Goal: Information Seeking & Learning: Understand process/instructions

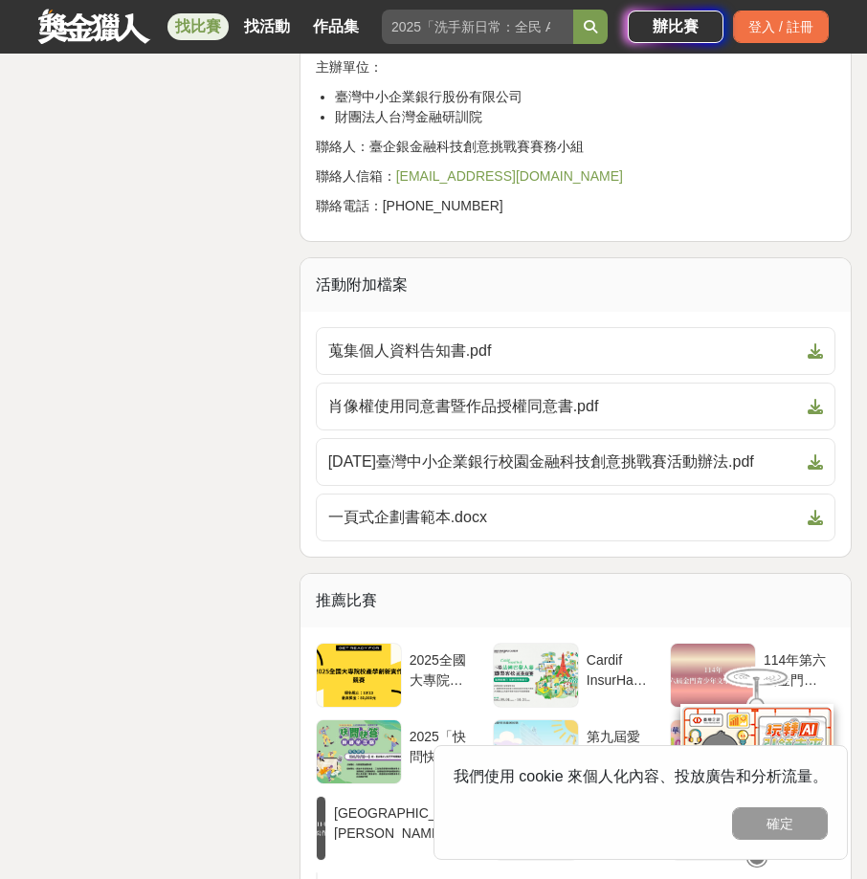
scroll to position [5261, 0]
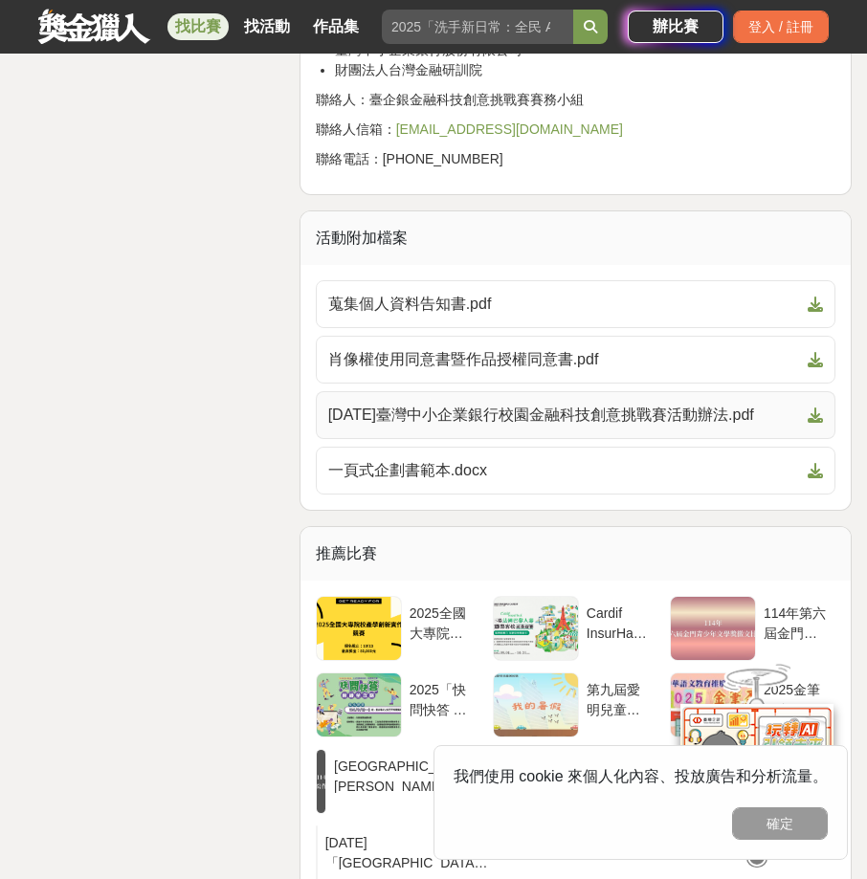
click at [430, 427] on span "[DATE]臺灣中小企業銀行校園金融科技創意挑戰賽活動辦法.pdf" at bounding box center [564, 415] width 472 height 23
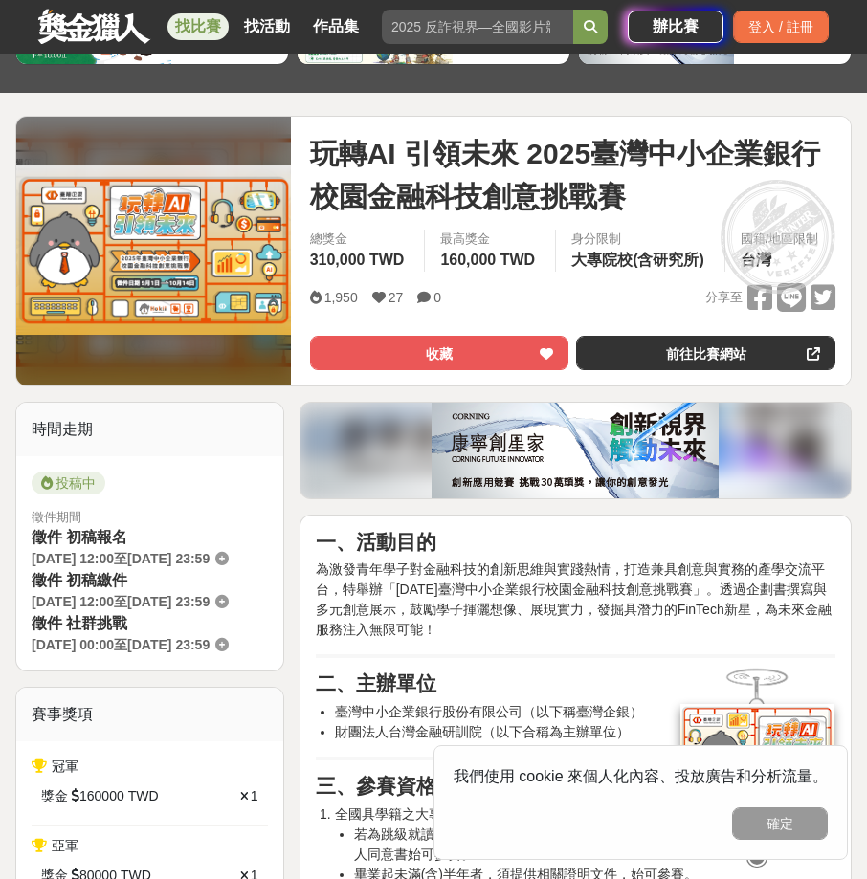
scroll to position [144, 0]
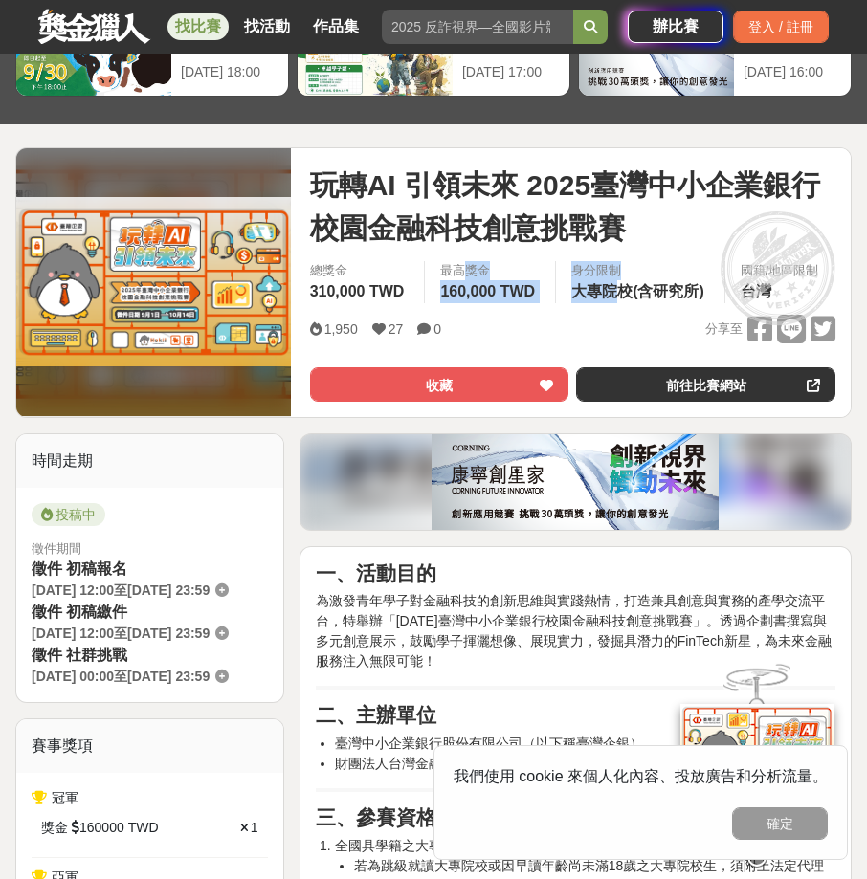
drag, startPoint x: 475, startPoint y: 283, endPoint x: 608, endPoint y: 320, distance: 137.8
click at [608, 315] on div "總獎金 310,000 TWD 最高獎金 160,000 TWD 身分限制 大專院校(含研究所) 國籍/地區限制 台灣" at bounding box center [573, 288] width 556 height 54
drag, startPoint x: 608, startPoint y: 320, endPoint x: 578, endPoint y: 317, distance: 30.7
click at [578, 315] on div "總獎金 310,000 TWD 最高獎金 160,000 TWD 身分限制 大專院校(含研究所) 國籍/地區限制 台灣" at bounding box center [573, 288] width 556 height 54
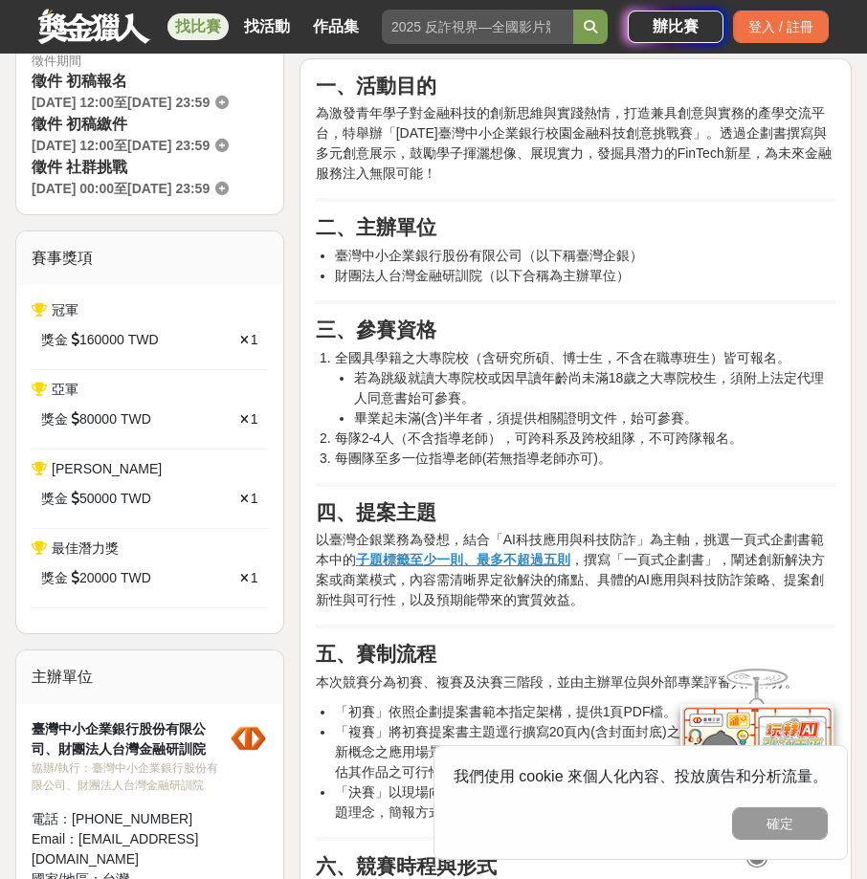
scroll to position [910, 0]
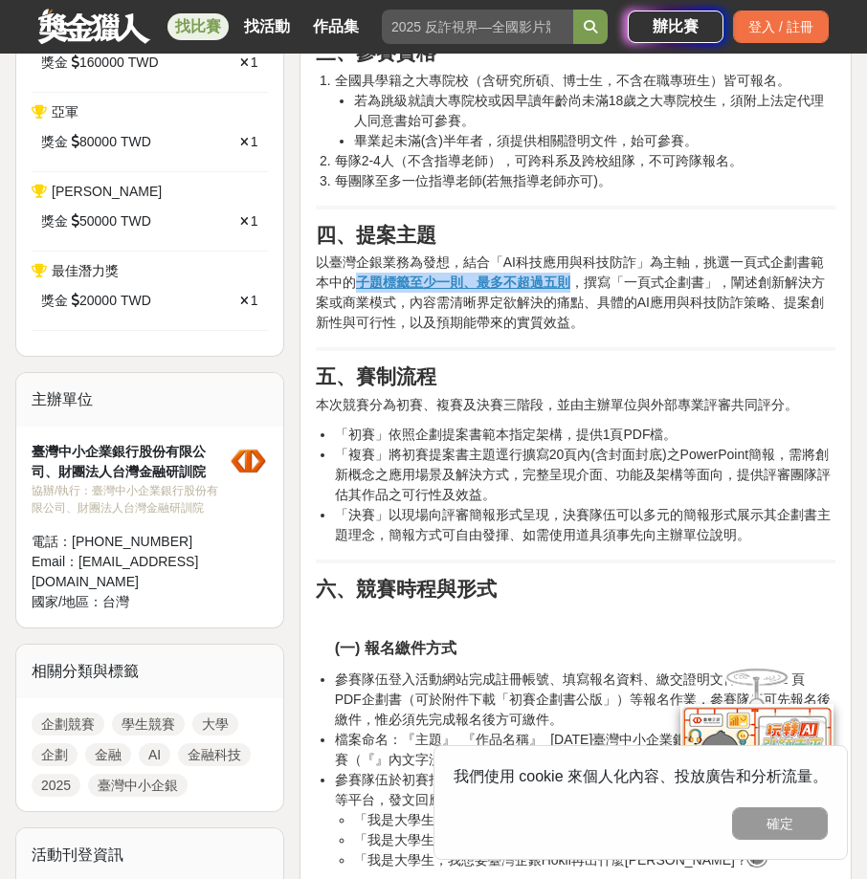
drag, startPoint x: 357, startPoint y: 291, endPoint x: 568, endPoint y: 285, distance: 211.5
click at [568, 285] on u "子題標籤至少一則、最多不超過五則" at bounding box center [463, 282] width 214 height 15
drag, startPoint x: 568, startPoint y: 285, endPoint x: 522, endPoint y: 263, distance: 50.9
click at [522, 263] on p "以臺灣企銀業務為發想，結合「AI科技應用與科技防詐」為主軸，挑選一頁式企劃書範本中的 子題標籤至少一則、最多不超過五則 ，撰寫「一頁式企劃書」，闡述創新解決方…" at bounding box center [575, 293] width 519 height 80
drag, startPoint x: 504, startPoint y: 264, endPoint x: 633, endPoint y: 272, distance: 129.4
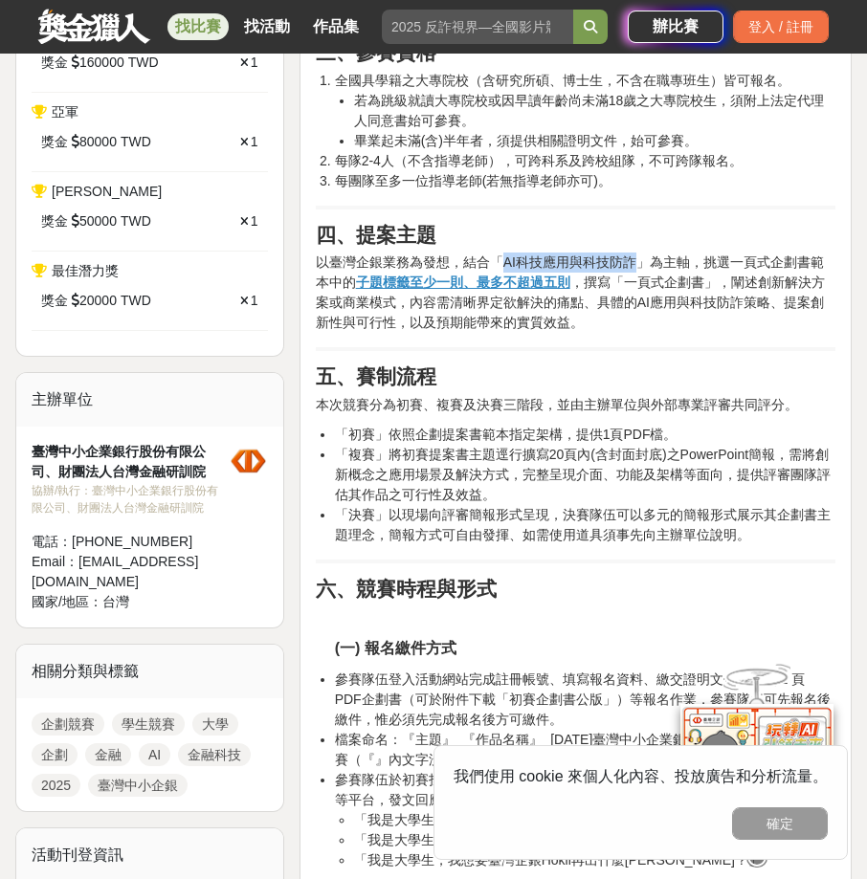
click at [633, 272] on p "以臺灣企銀業務為發想，結合「AI科技應用與科技防詐」為主軸，挑選一頁式企劃書範本中的 子題標籤至少一則、最多不超過五則 ，撰寫「一頁式企劃書」，闡述創新解決方…" at bounding box center [575, 293] width 519 height 80
drag, startPoint x: 396, startPoint y: 309, endPoint x: 564, endPoint y: 314, distance: 168.4
click at [564, 314] on p "以臺灣企銀業務為發想，結合「AI科技應用與科技防詐」為主軸，挑選一頁式企劃書範本中的 子題標籤至少一則、最多不超過五則 ，撰寫「一頁式企劃書」，闡述創新解決方…" at bounding box center [575, 293] width 519 height 80
drag, startPoint x: 564, startPoint y: 314, endPoint x: 584, endPoint y: 312, distance: 19.2
click at [584, 312] on p "以臺灣企銀業務為發想，結合「AI科技應用與科技防詐」為主軸，挑選一頁式企劃書範本中的 子題標籤至少一則、最多不超過五則 ，撰寫「一頁式企劃書」，闡述創新解決方…" at bounding box center [575, 293] width 519 height 80
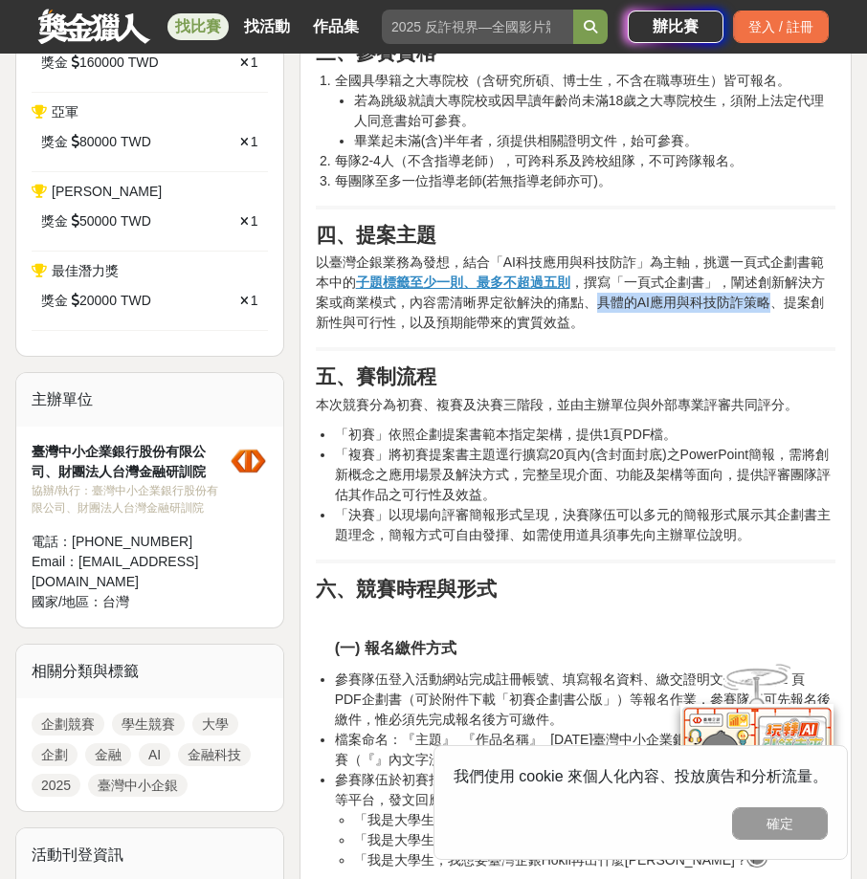
drag, startPoint x: 584, startPoint y: 312, endPoint x: 748, endPoint y: 311, distance: 164.5
click at [748, 311] on p "以臺灣企銀業務為發想，結合「AI科技應用與科技防詐」為主軸，挑選一頁式企劃書範本中的 子題標籤至少一則、最多不超過五則 ，撰寫「一頁式企劃書」，闡述創新解決方…" at bounding box center [575, 293] width 519 height 80
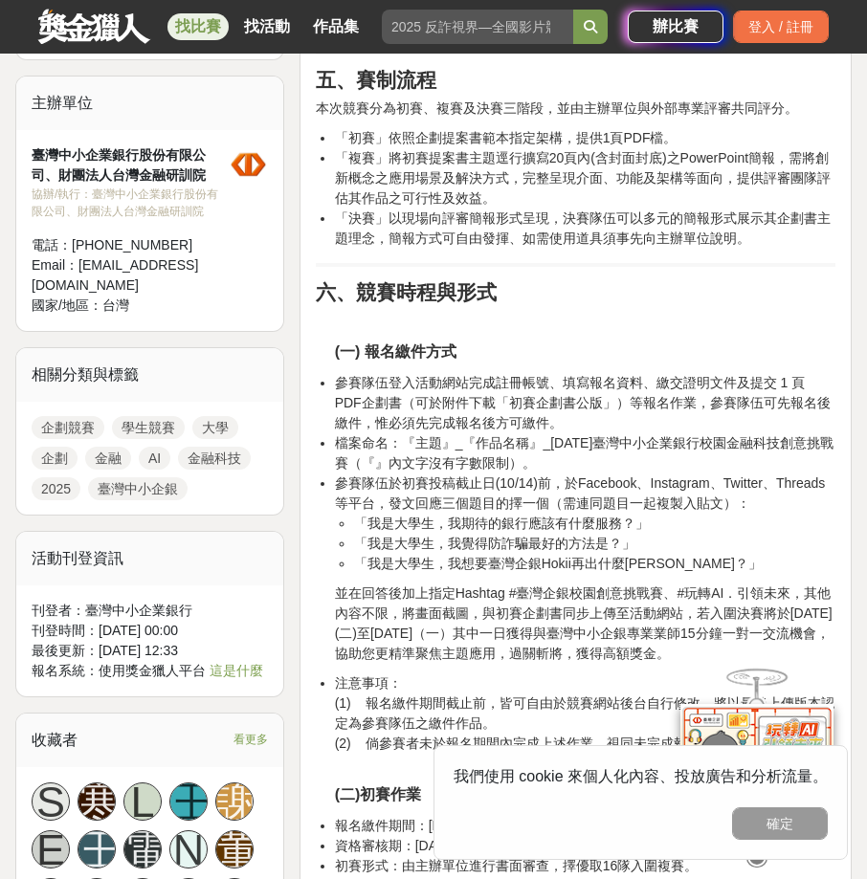
scroll to position [1292, 0]
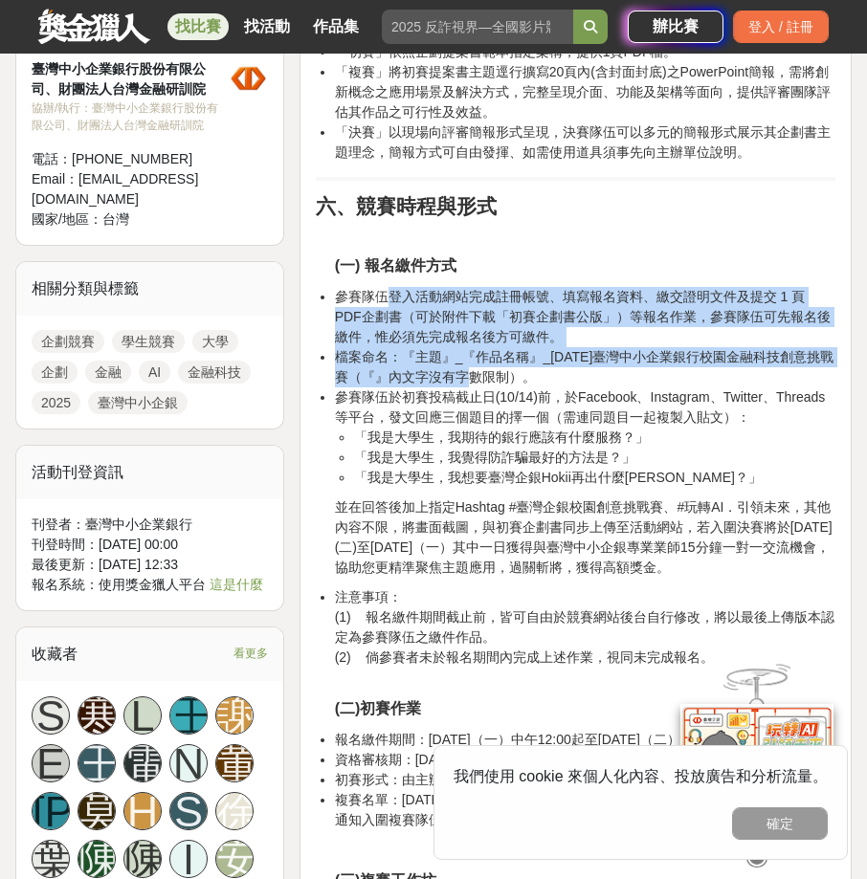
drag, startPoint x: 385, startPoint y: 311, endPoint x: 478, endPoint y: 380, distance: 116.3
click at [478, 380] on ul "參賽隊伍登入活動網站完成註冊帳號、填寫報名資料、繳交證明文件及提交 1 頁 PDF企劃書（可於附件下載「初賽企劃書公版」）等報名作業，參賽隊伍可先報名後繳件，…" at bounding box center [575, 387] width 519 height 201
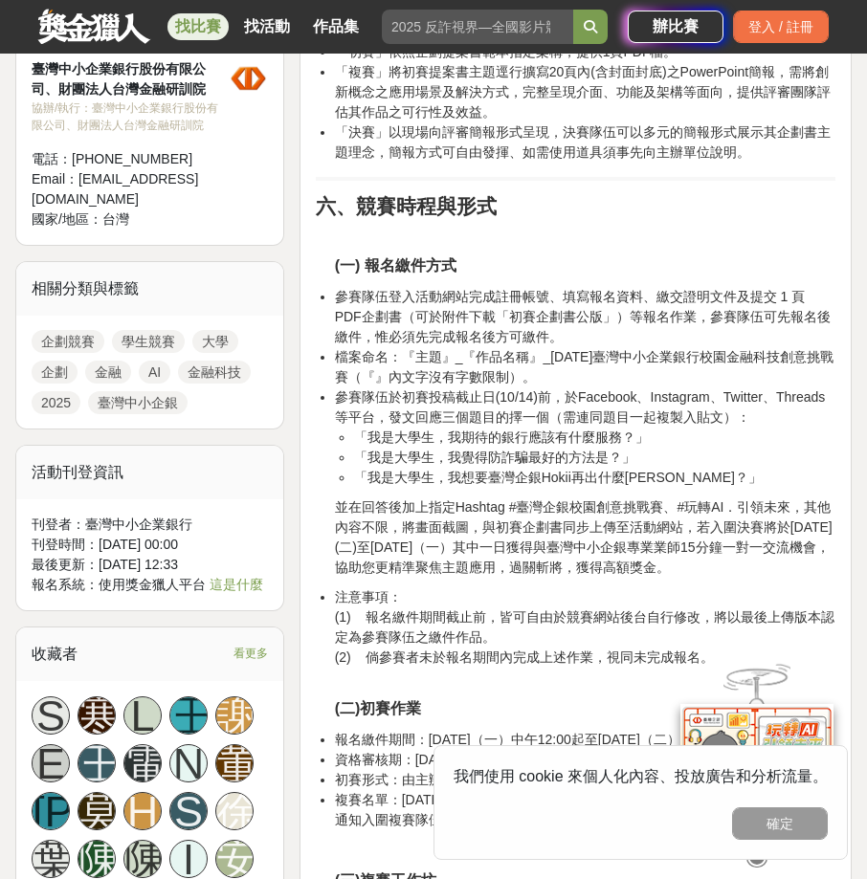
drag, startPoint x: 478, startPoint y: 380, endPoint x: 595, endPoint y: 424, distance: 124.7
click at [595, 424] on li "參賽隊伍於初賽投稿截止日(10/14)前，於Facebook、Instagram、Twitter、Threads等平台，發文回應三個題目的擇一個（需連同題目一…" at bounding box center [585, 437] width 500 height 100
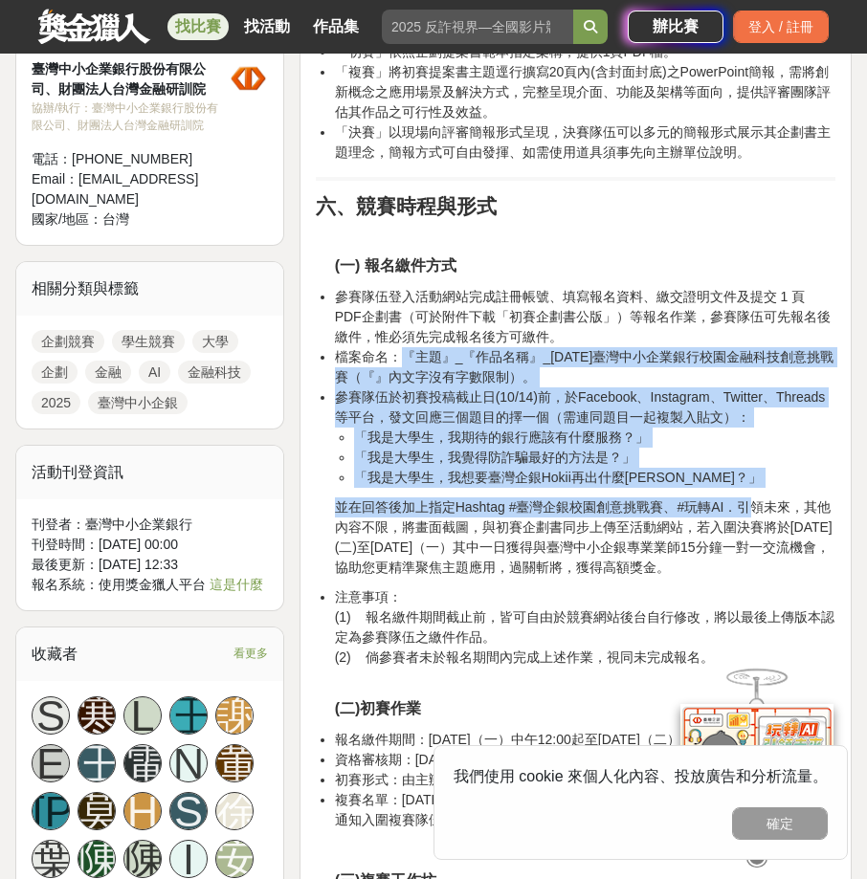
drag, startPoint x: 404, startPoint y: 369, endPoint x: 768, endPoint y: 524, distance: 396.1
drag, startPoint x: 768, startPoint y: 524, endPoint x: 591, endPoint y: 484, distance: 181.5
click at [591, 484] on li "「我是大學生，我想要臺灣企銀Hokii再出什麼[PERSON_NAME]？」" at bounding box center [594, 478] width 481 height 20
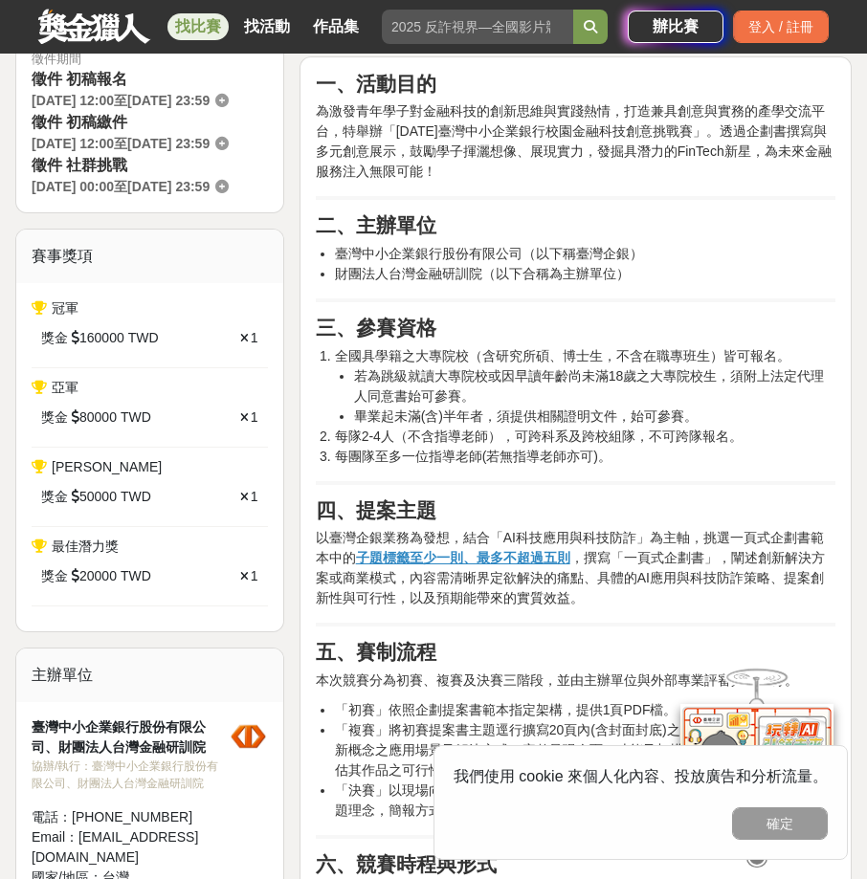
scroll to position [623, 0]
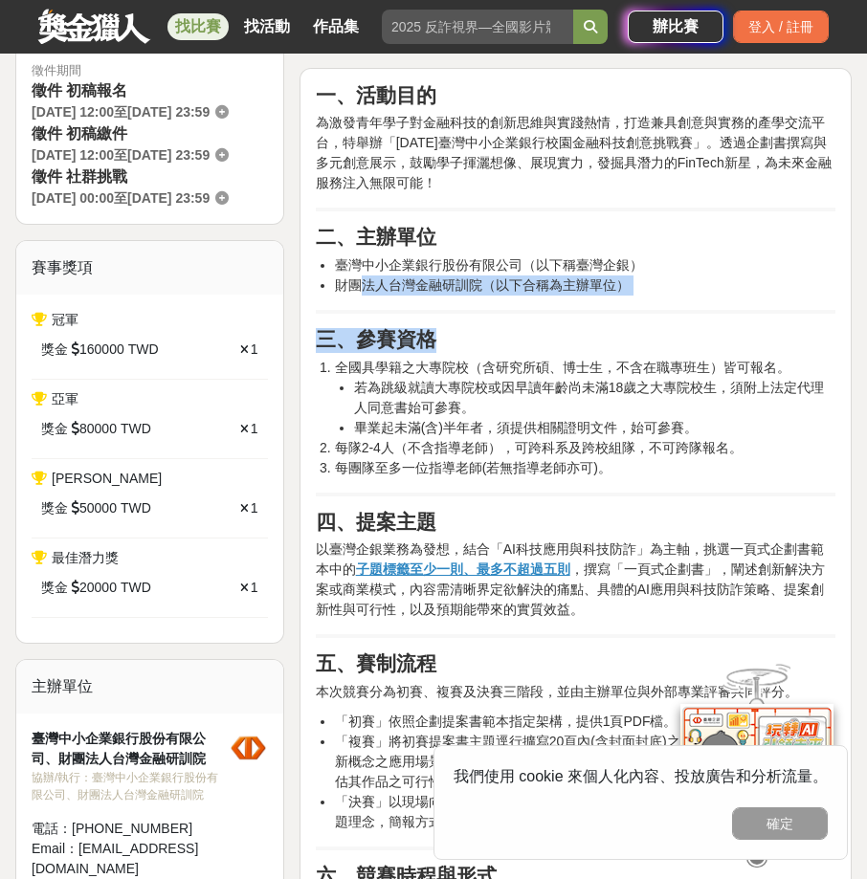
drag, startPoint x: 355, startPoint y: 291, endPoint x: 540, endPoint y: 333, distance: 190.3
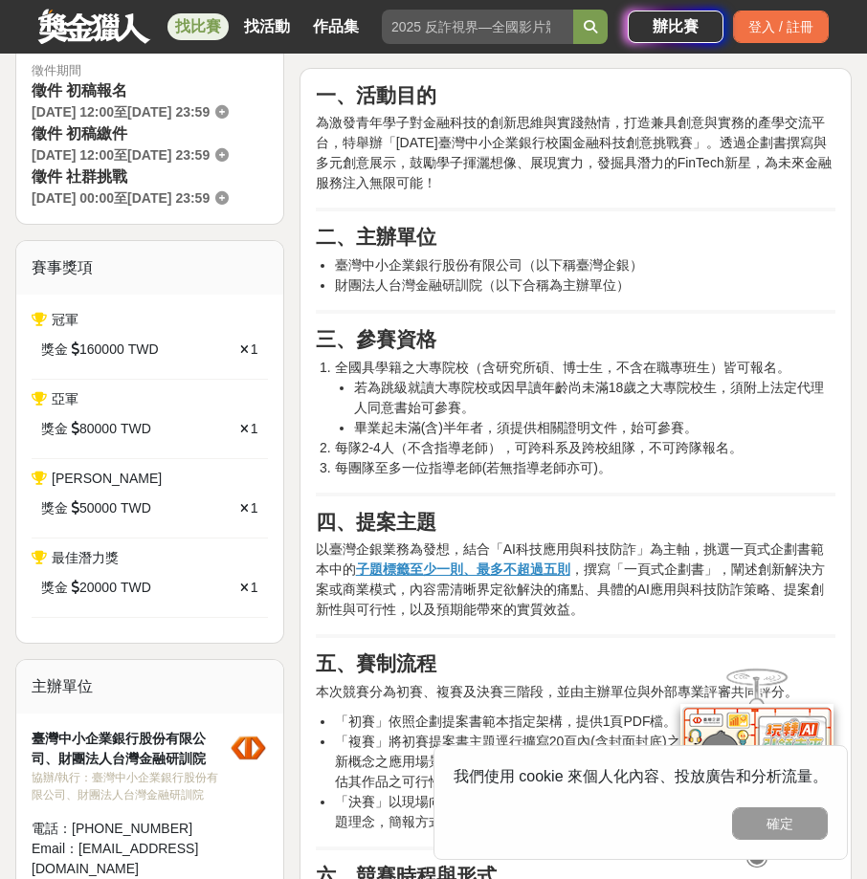
drag, startPoint x: 540, startPoint y: 333, endPoint x: 450, endPoint y: 397, distance: 111.2
click at [450, 397] on li "若為跳級就讀大專院校或因早讀年齡尚未滿18歲之大專院校生，須附上法定代理人同意書始可參賽。" at bounding box center [594, 398] width 481 height 40
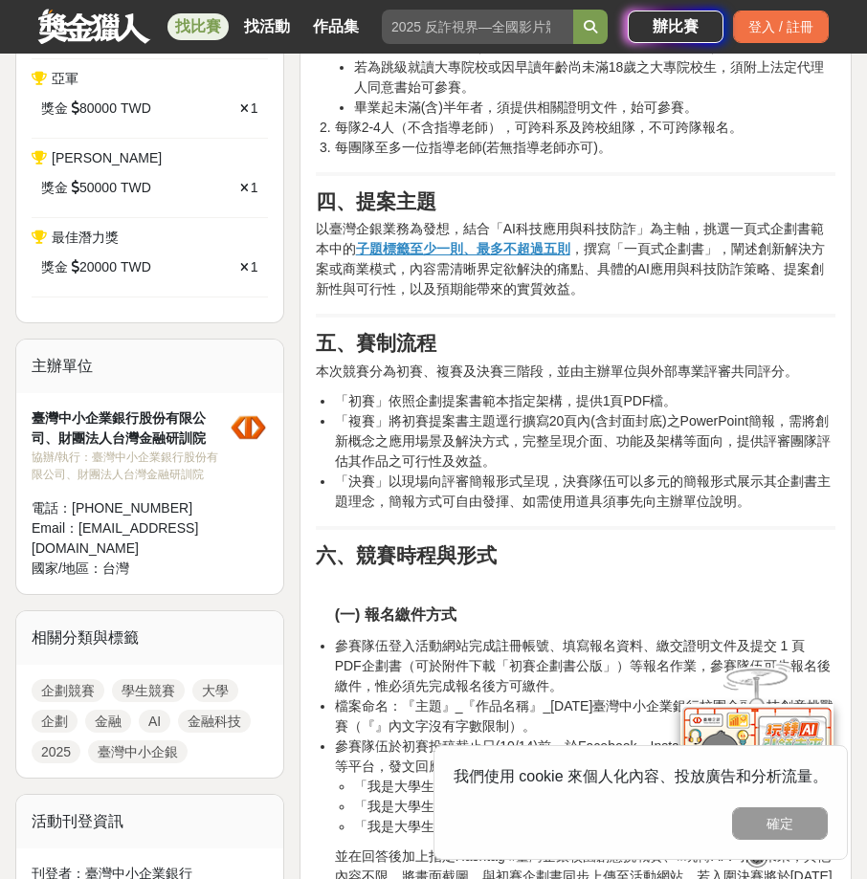
scroll to position [910, 0]
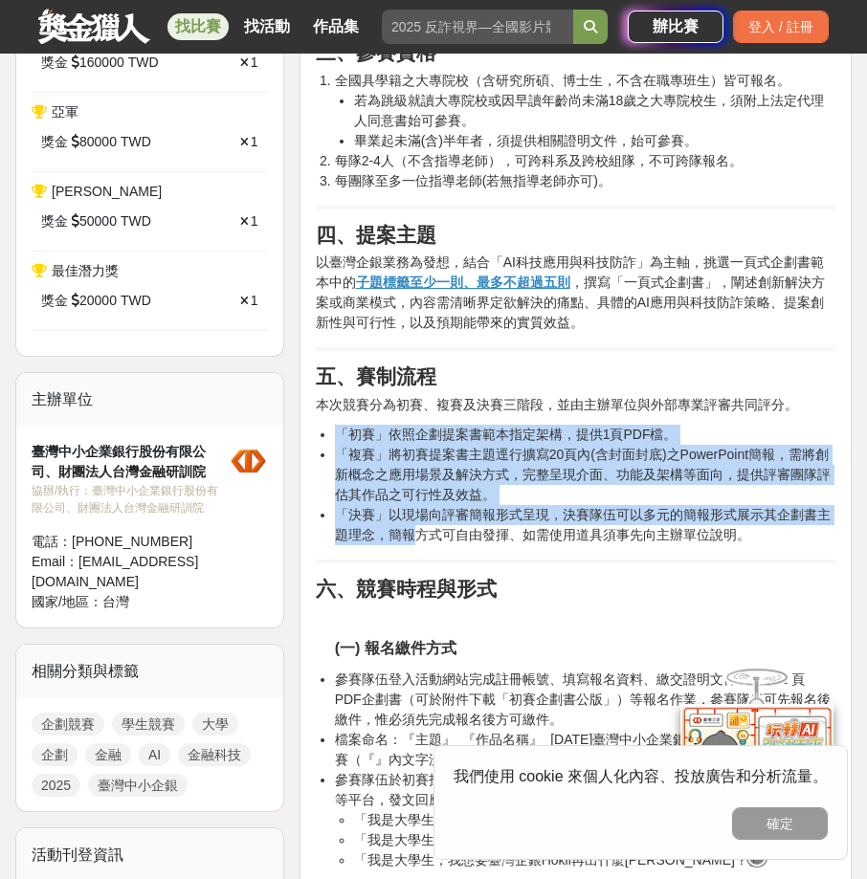
drag, startPoint x: 316, startPoint y: 426, endPoint x: 411, endPoint y: 543, distance: 151.6
click at [411, 543] on li "「決賽」以現場向評審簡報形式呈現，決賽隊伍可以多元的簡報形式展示其企劃書主題理念，簡報方式可自由發揮、如需使用道具須事先向主辦單位說明。" at bounding box center [585, 525] width 500 height 40
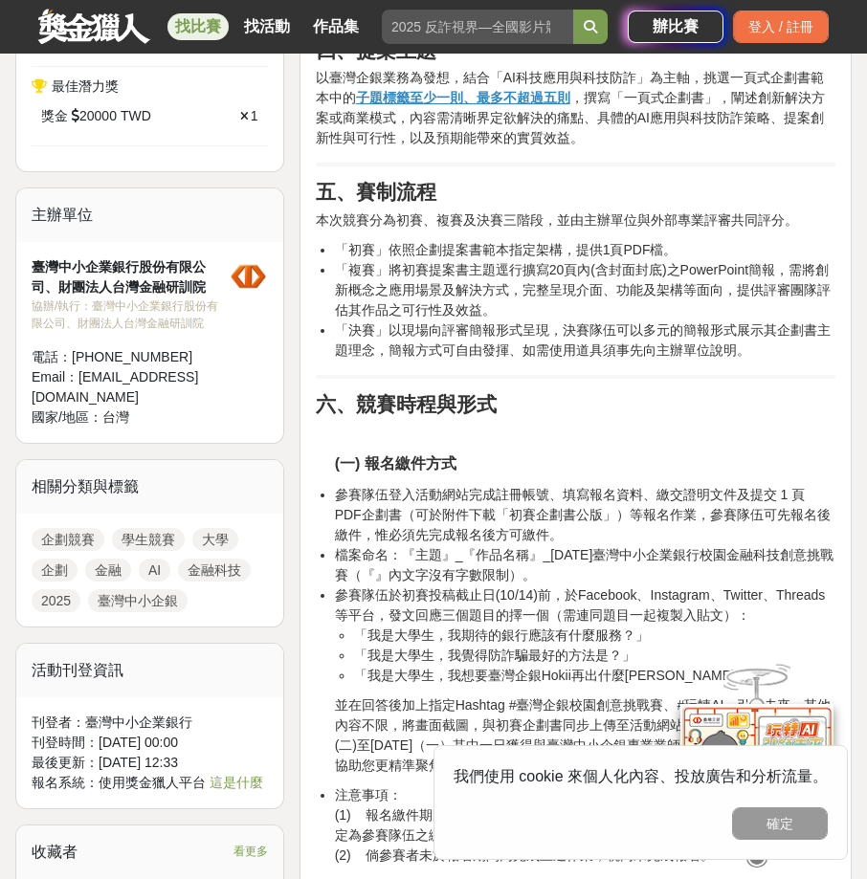
scroll to position [1197, 0]
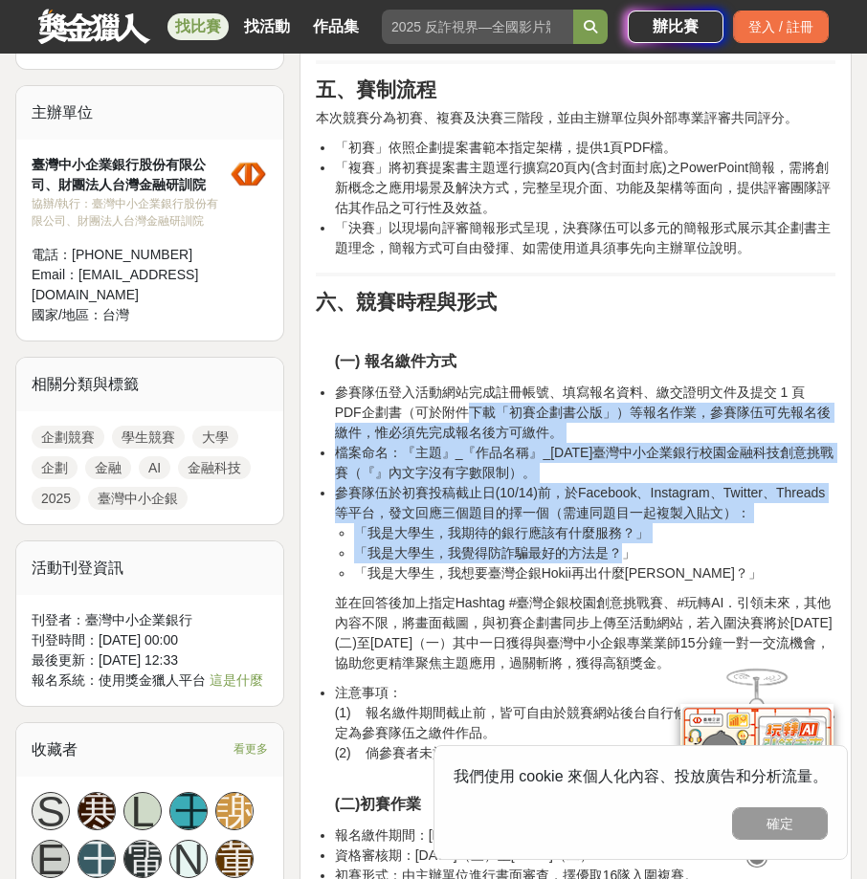
drag, startPoint x: 440, startPoint y: 412, endPoint x: 610, endPoint y: 562, distance: 226.4
click at [613, 561] on ul "參賽隊伍登入活動網站完成註冊帳號、填寫報名資料、繳交證明文件及提交 1 頁 PDF企劃書（可於附件下載「初賽企劃書公版」）等報名作業，參賽隊伍可先報名後繳件，…" at bounding box center [575, 483] width 519 height 201
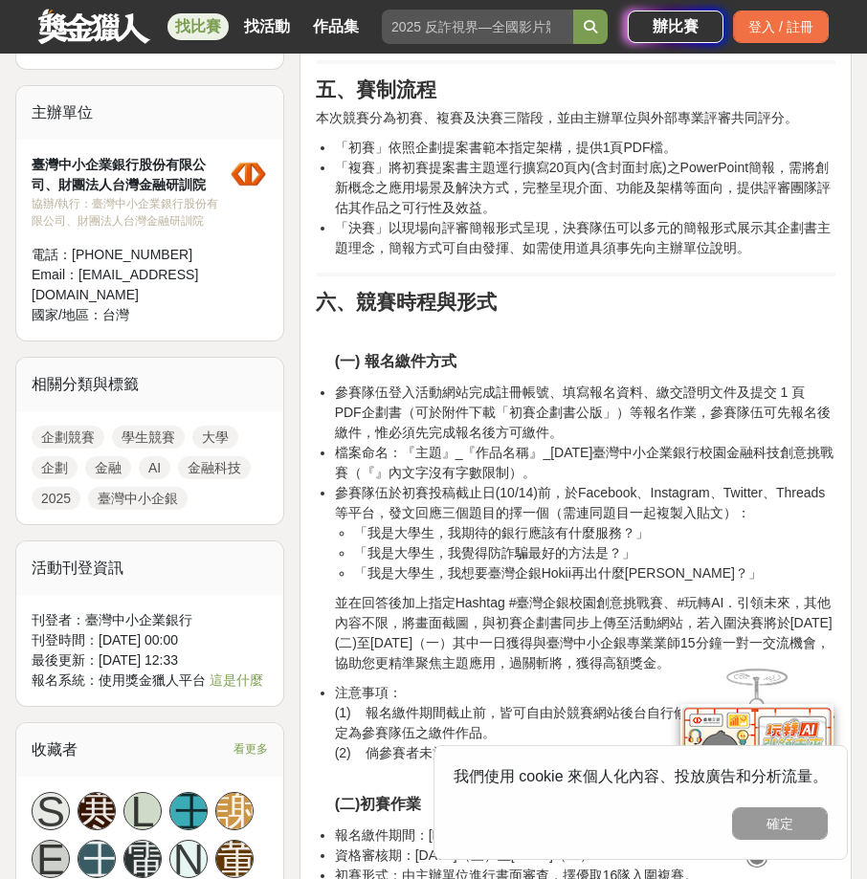
drag, startPoint x: 610, startPoint y: 562, endPoint x: 467, endPoint y: 572, distance: 143.9
click at [467, 572] on li "「我是大學生，我想要臺灣企銀Hokii再出什麼[PERSON_NAME]？」" at bounding box center [594, 573] width 481 height 20
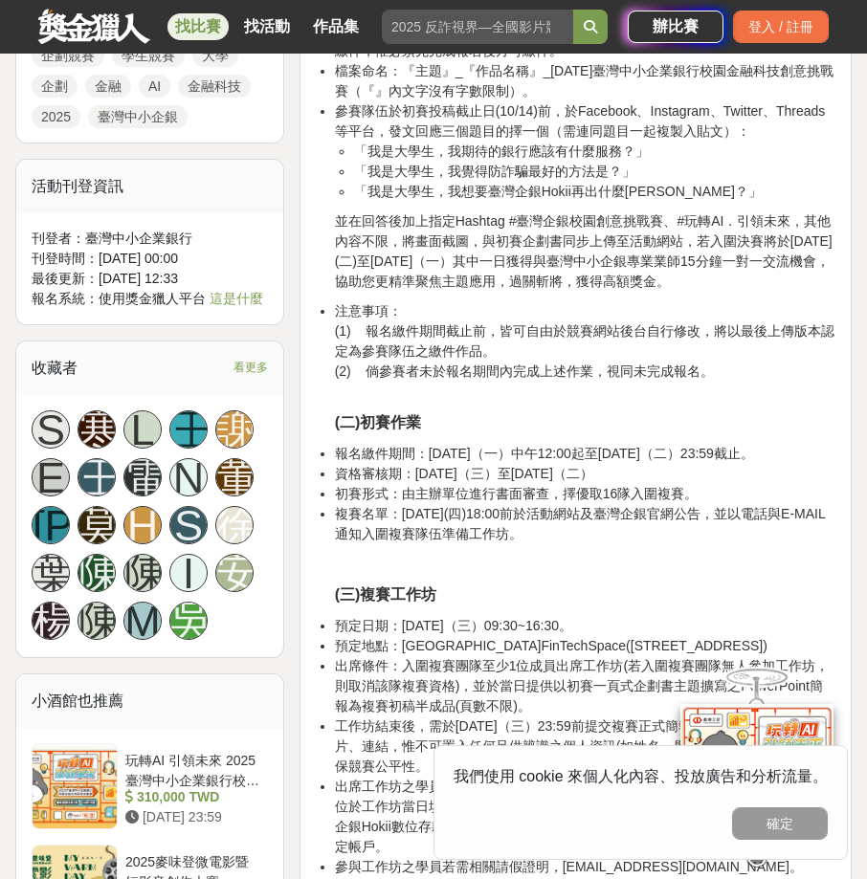
scroll to position [1579, 0]
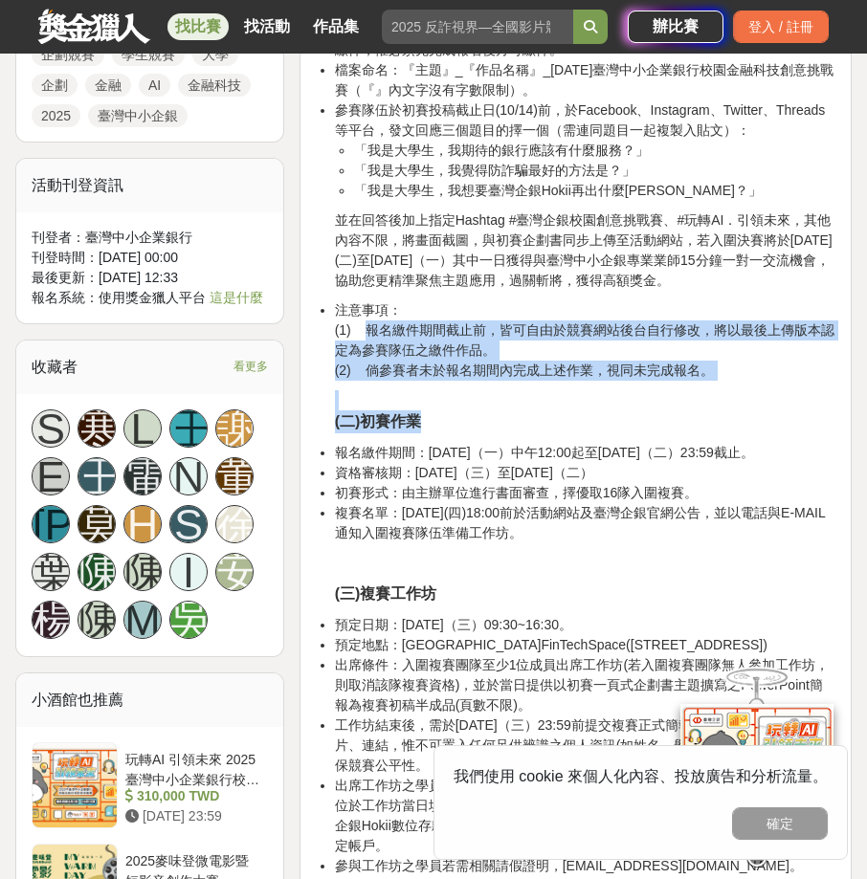
drag, startPoint x: 364, startPoint y: 339, endPoint x: 534, endPoint y: 419, distance: 187.4
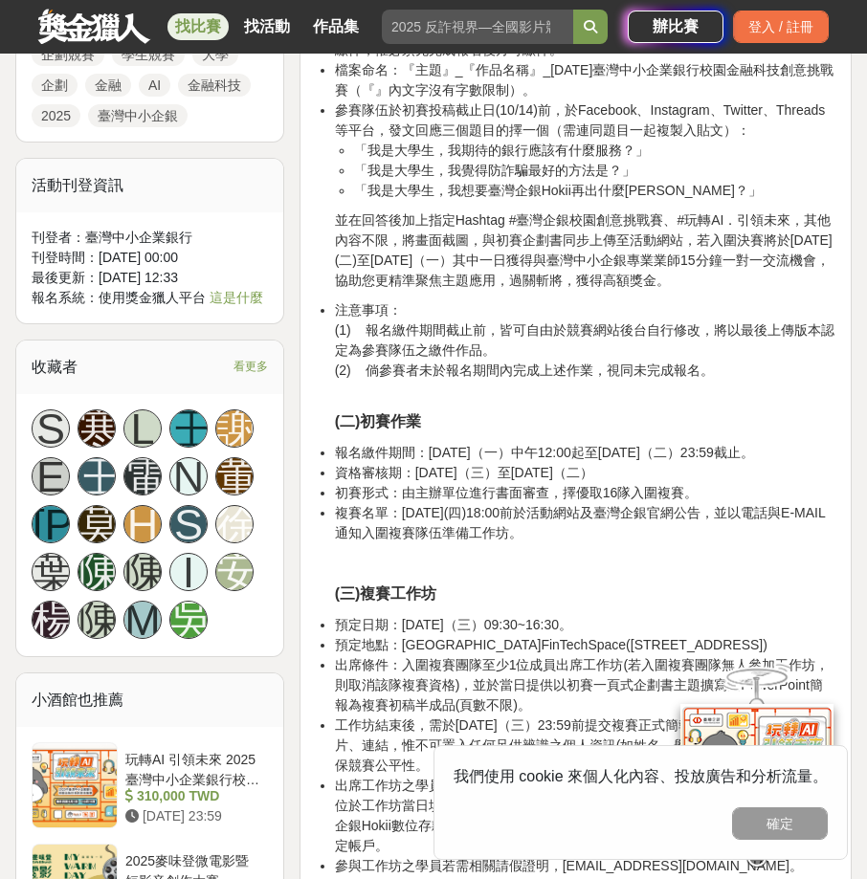
drag, startPoint x: 534, startPoint y: 419, endPoint x: 410, endPoint y: 453, distance: 128.1
click at [410, 453] on li "報名繳件期間：[DATE]（一）中午12:00起至[DATE]（二）23:59截止。" at bounding box center [585, 453] width 500 height 20
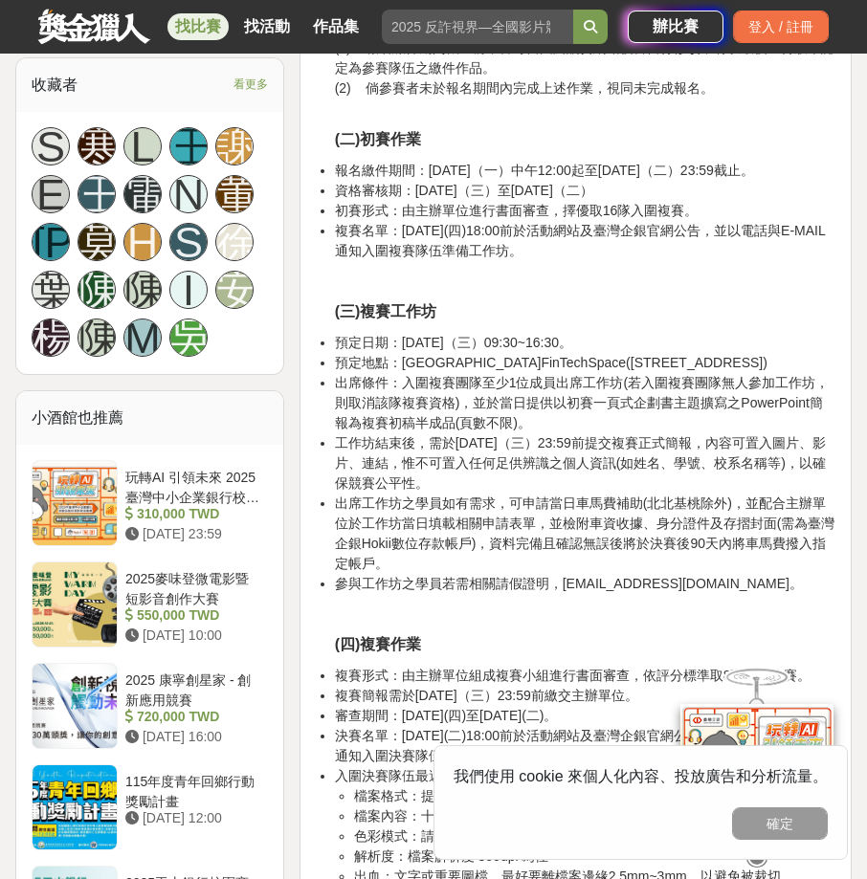
scroll to position [1866, 0]
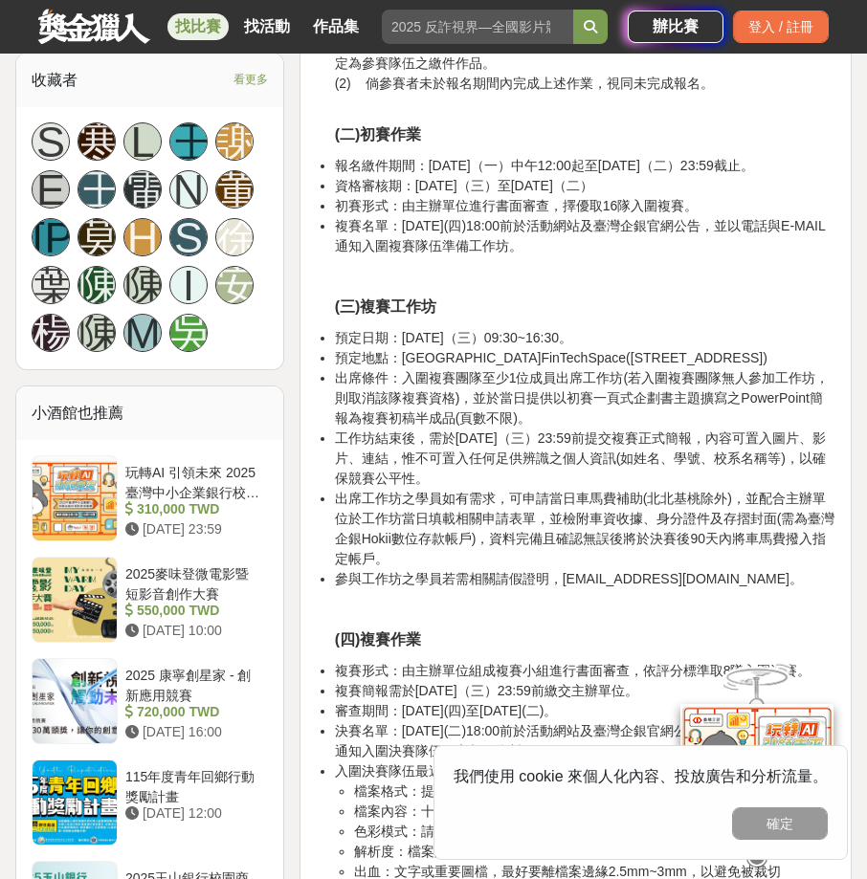
drag, startPoint x: 357, startPoint y: 383, endPoint x: 495, endPoint y: 501, distance: 181.8
click at [495, 501] on ul "預定日期：114年11月5日（三）09:30~16:30。 預定地點：金融科技創新園區FinTechSpace(台北市中正區南海路1號仰德大樓13樓) 出席條…" at bounding box center [575, 458] width 519 height 261
drag, startPoint x: 495, startPoint y: 501, endPoint x: 400, endPoint y: 570, distance: 117.1
click at [400, 569] on li "出席工作坊之學員如有需求，可申請當日車馬費補助(北北基桃除外)，並配合主辦單位於工作坊當日填載相關申請表單，並檢附車資收據、身分證件及存摺封面(需為臺灣企銀H…" at bounding box center [585, 529] width 500 height 80
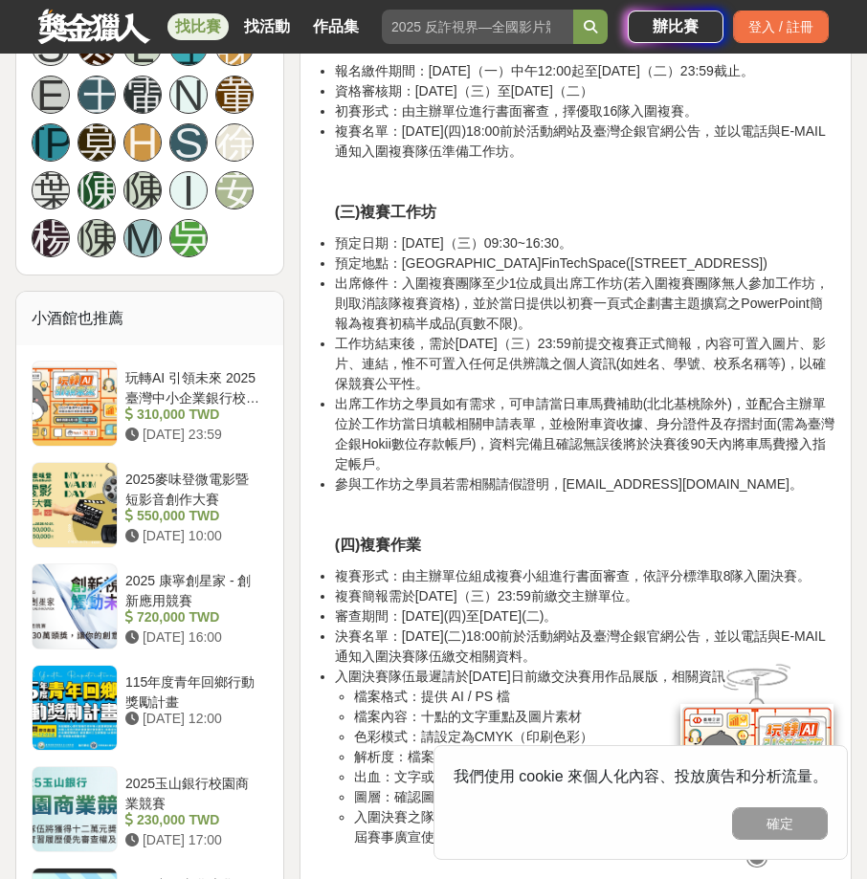
scroll to position [2058, 0]
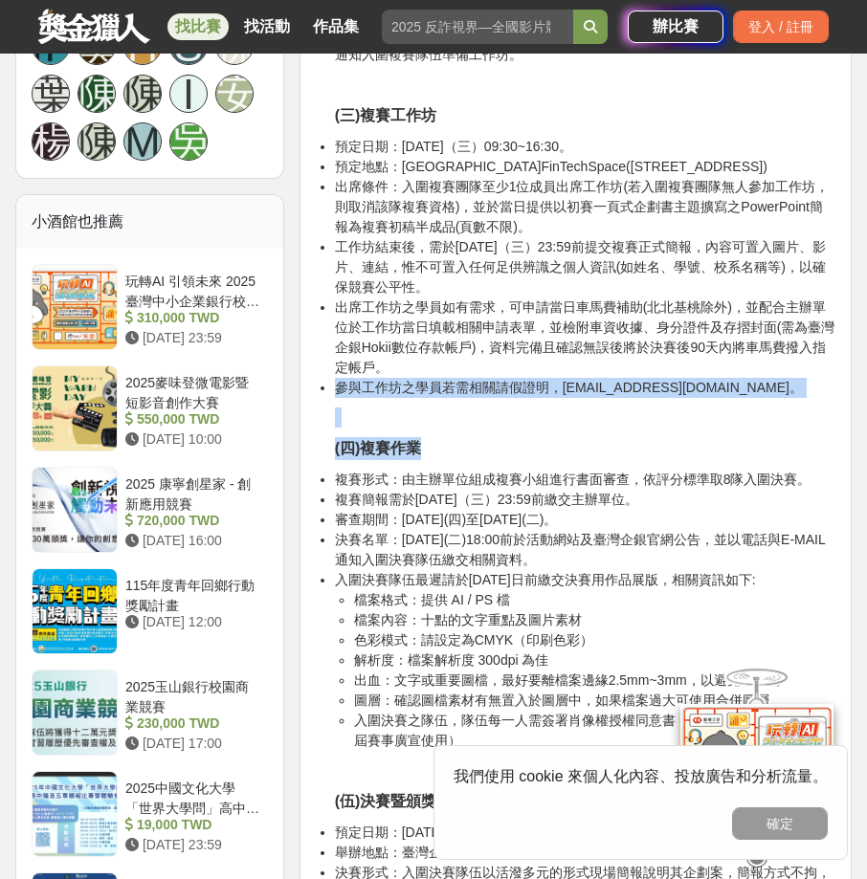
drag, startPoint x: 335, startPoint y: 412, endPoint x: 425, endPoint y: 490, distance: 118.7
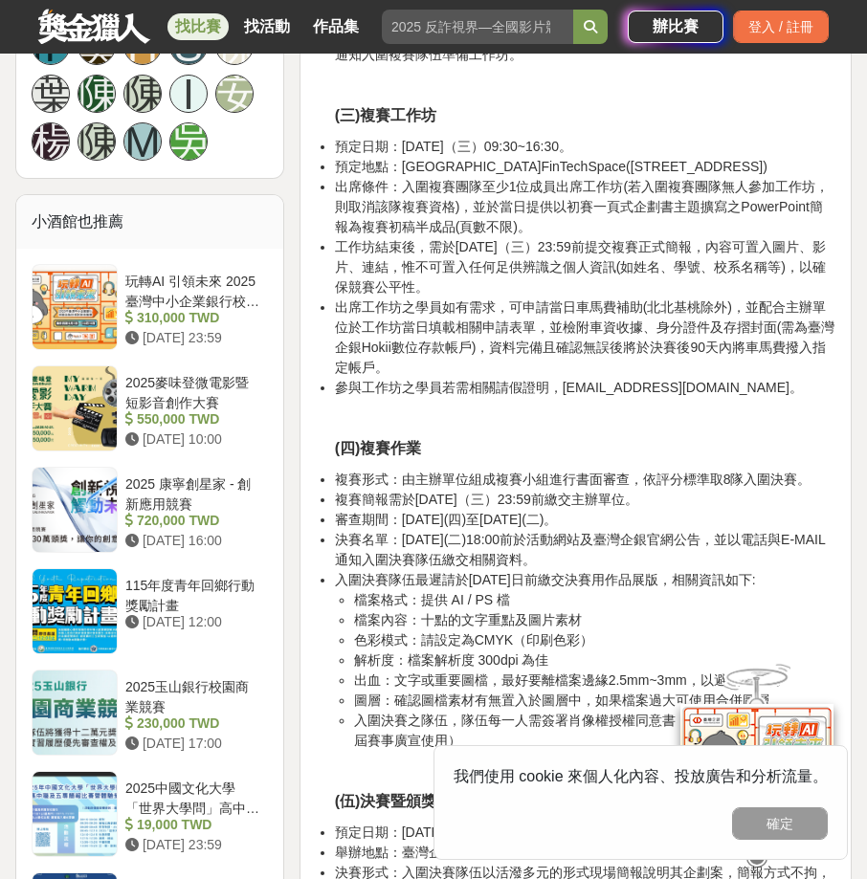
drag, startPoint x: 425, startPoint y: 490, endPoint x: 469, endPoint y: 562, distance: 85.0
click at [469, 530] on li "審查期間：[DATE](四)至[DATE](二)。" at bounding box center [585, 520] width 500 height 20
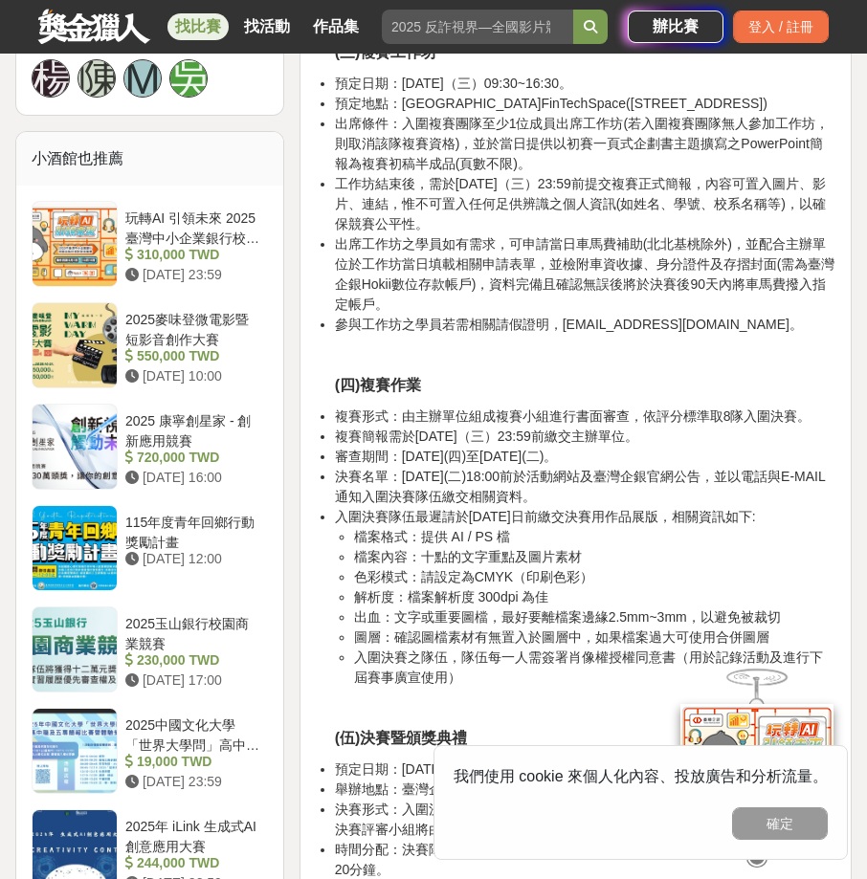
scroll to position [2249, 0]
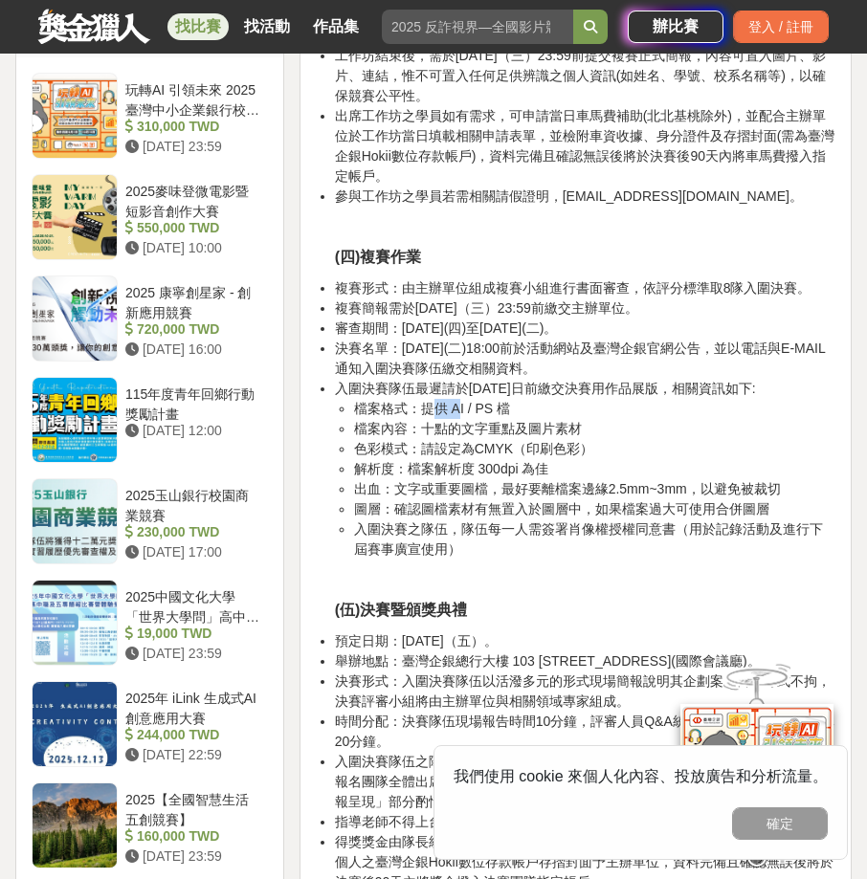
drag, startPoint x: 440, startPoint y: 457, endPoint x: 455, endPoint y: 458, distance: 15.3
click at [455, 419] on li "檔案格式：提供 AI / PS 檔" at bounding box center [594, 409] width 481 height 20
drag, startPoint x: 455, startPoint y: 458, endPoint x: 473, endPoint y: 461, distance: 17.5
click at [473, 419] on li "檔案格式：提供 AI / PS 檔" at bounding box center [594, 409] width 481 height 20
drag, startPoint x: 446, startPoint y: 456, endPoint x: 489, endPoint y: 456, distance: 43.0
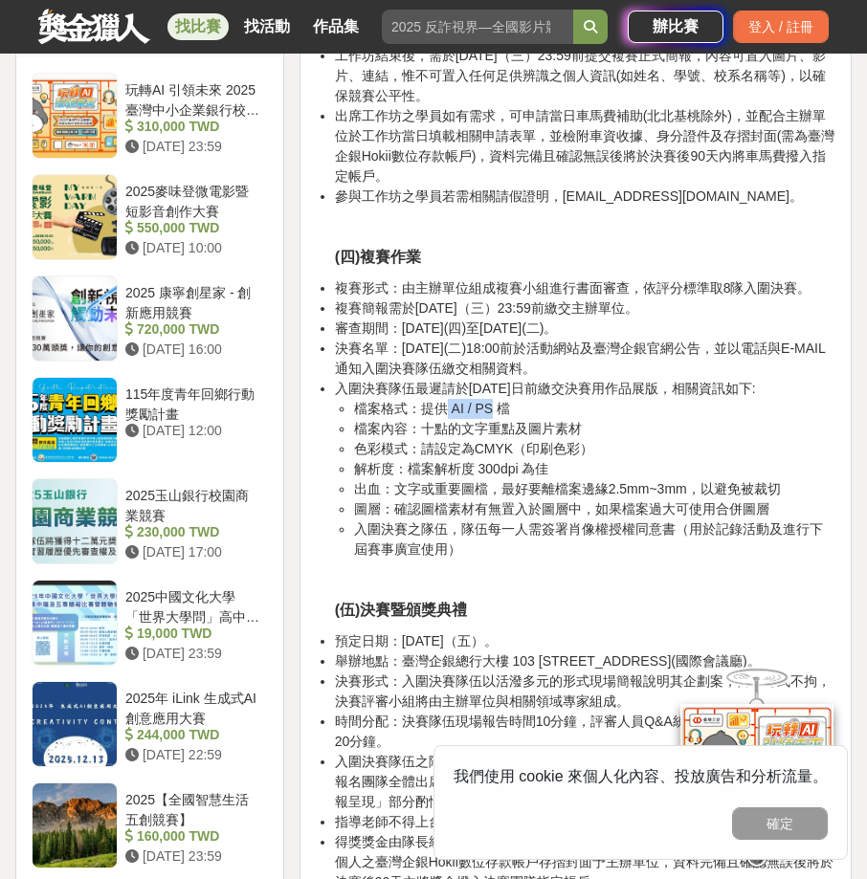
click at [489, 419] on li "檔案格式：提供 AI / PS 檔" at bounding box center [594, 409] width 481 height 20
copy li "AI / PS"
click at [465, 379] on li "決賽名單：[DATE](二)18:00前於活動網站及臺灣企銀官網公告，並以電話與E-MAIL通知入圍決賽隊伍繳交相關資料。" at bounding box center [585, 359] width 500 height 40
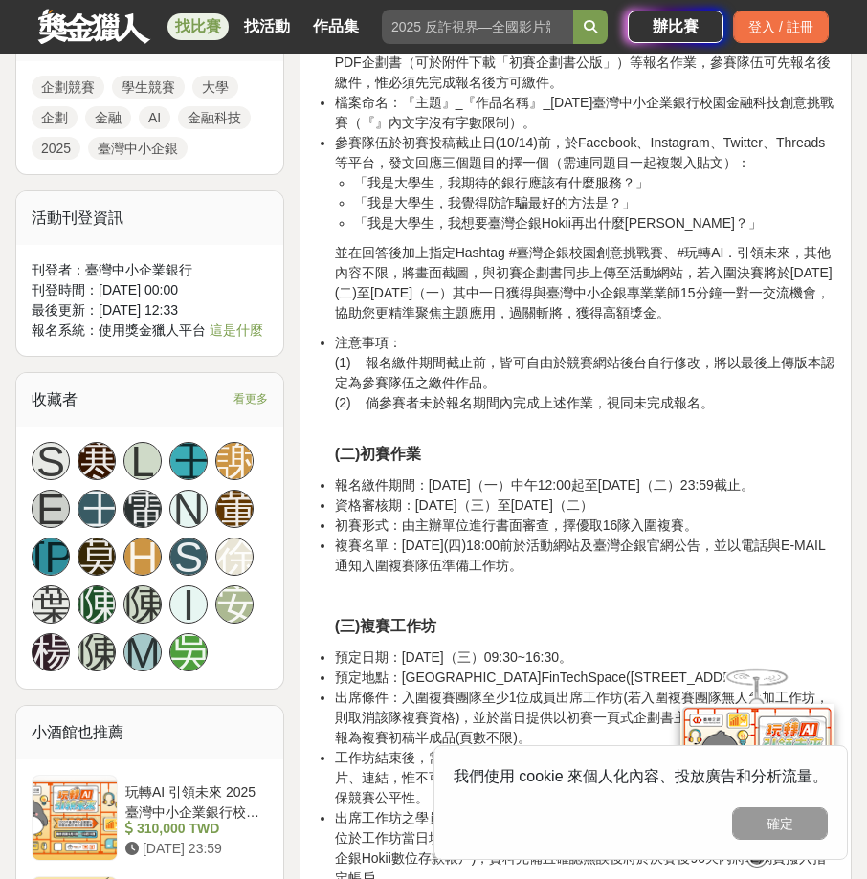
scroll to position [1388, 0]
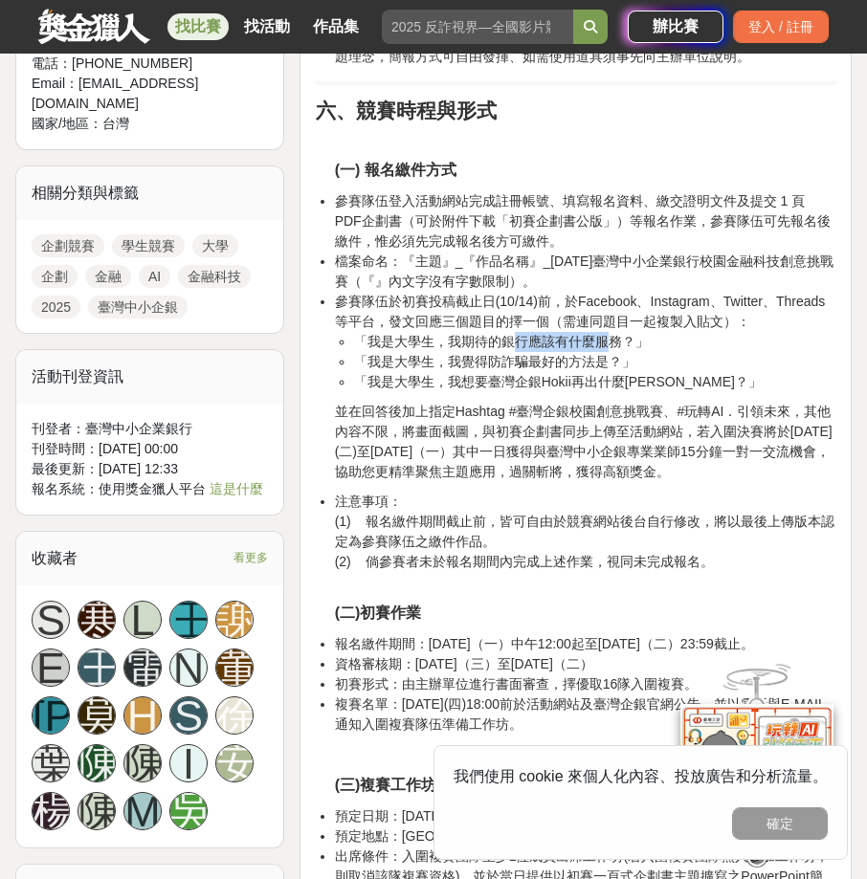
drag, startPoint x: 508, startPoint y: 348, endPoint x: 603, endPoint y: 353, distance: 94.8
click at [603, 352] on li "「我是大學生，我期待的銀行應該有什麼服務？」" at bounding box center [594, 342] width 481 height 20
drag, startPoint x: 603, startPoint y: 353, endPoint x: 646, endPoint y: 360, distance: 43.6
click at [646, 360] on ul "「我是大學生，我期待的銀行應該有什麼服務？」 「我是大學生，我覺得防詐騙最好的方法是？」 「我是大學生，我想要臺灣企銀Hokii再出什麼周邊？」" at bounding box center [585, 362] width 500 height 60
drag, startPoint x: 646, startPoint y: 360, endPoint x: 568, endPoint y: 401, distance: 87.7
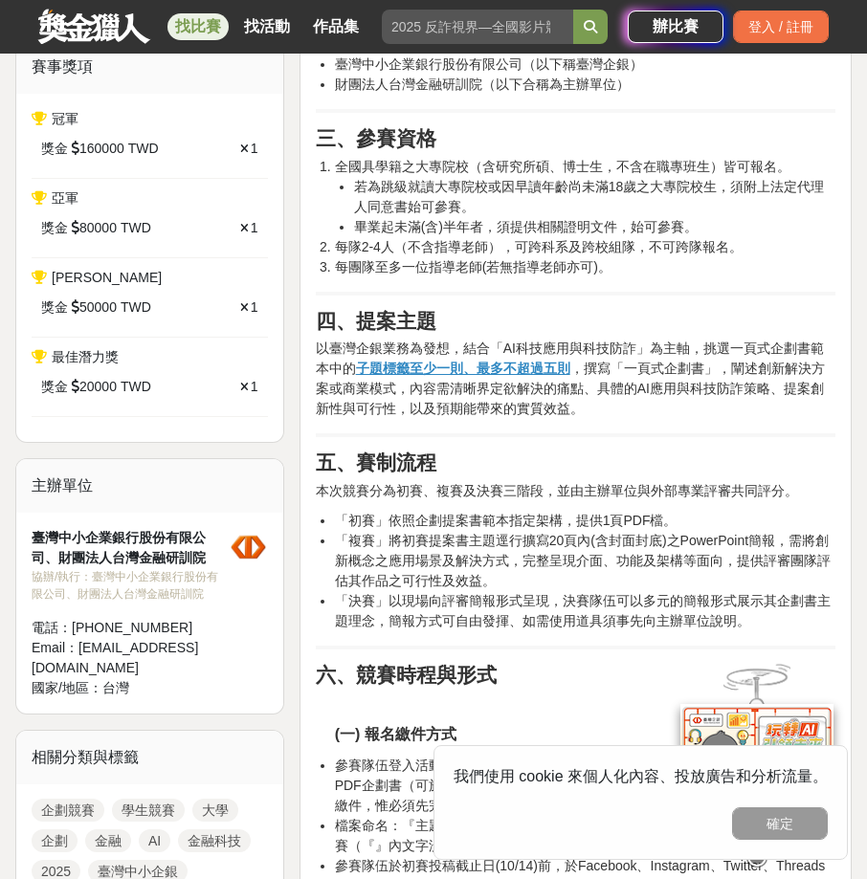
scroll to position [718, 0]
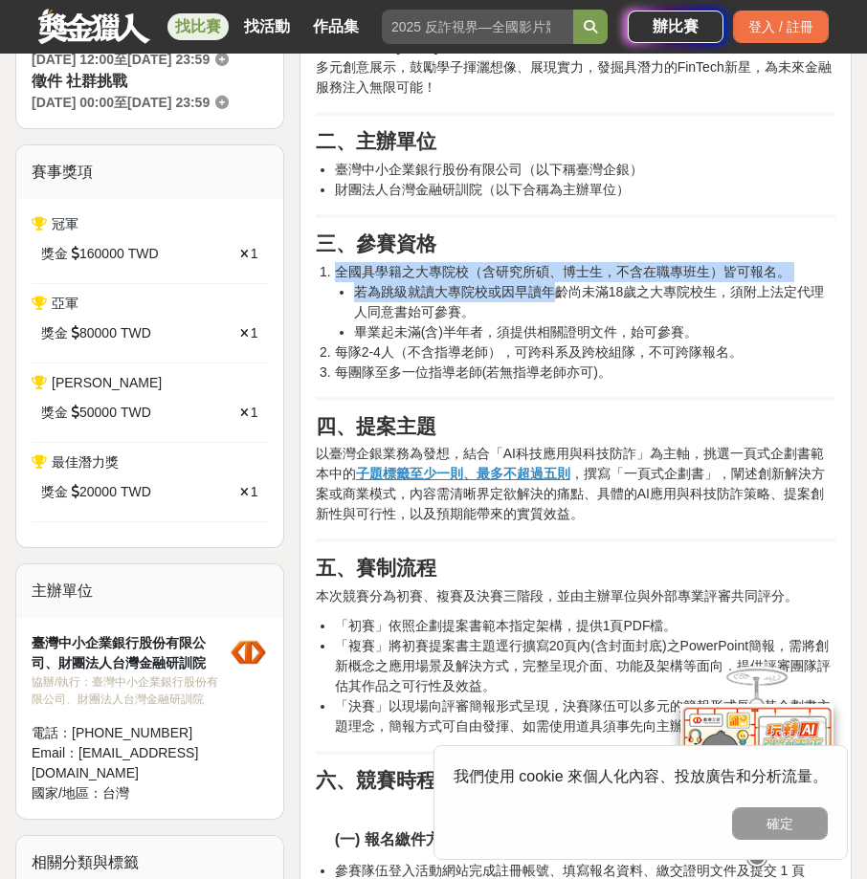
drag, startPoint x: 482, startPoint y: 287, endPoint x: 560, endPoint y: 300, distance: 78.6
click at [560, 300] on li "全國具學籍之大專院校（含研究所碩、博士生，不含在職專班生）皆可報名。 若為跳級就讀大專院校或因早讀年齡尚未滿18歲之大專院校生，須附上法定代理人同意書始可參賽…" at bounding box center [585, 302] width 500 height 80
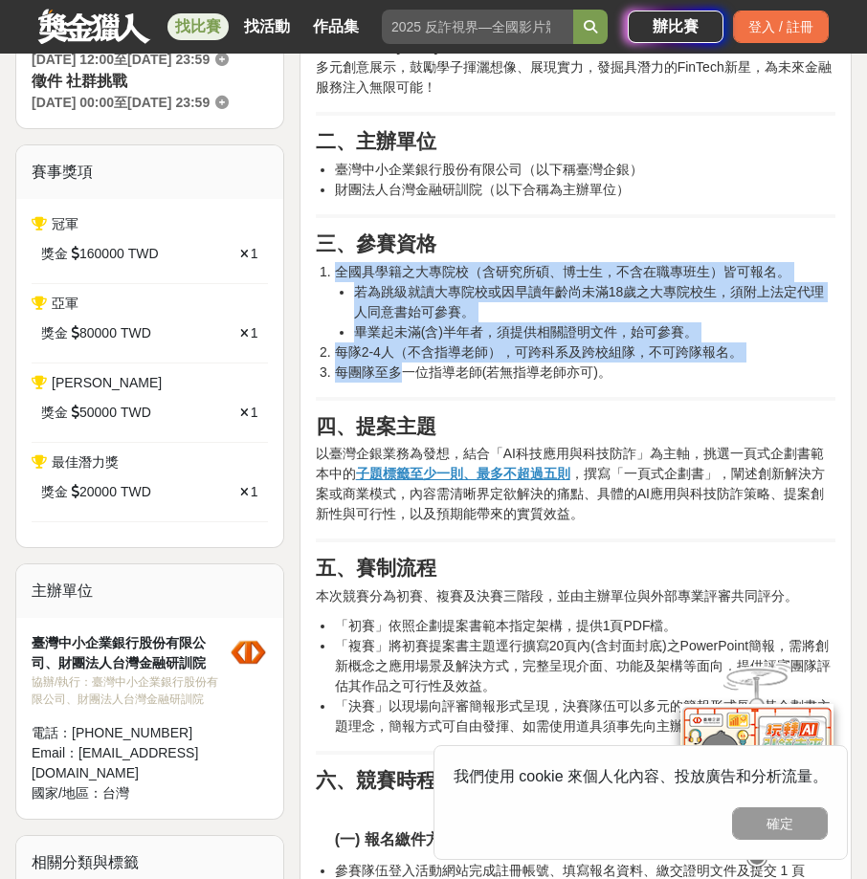
drag, startPoint x: 405, startPoint y: 370, endPoint x: 514, endPoint y: 408, distance: 115.3
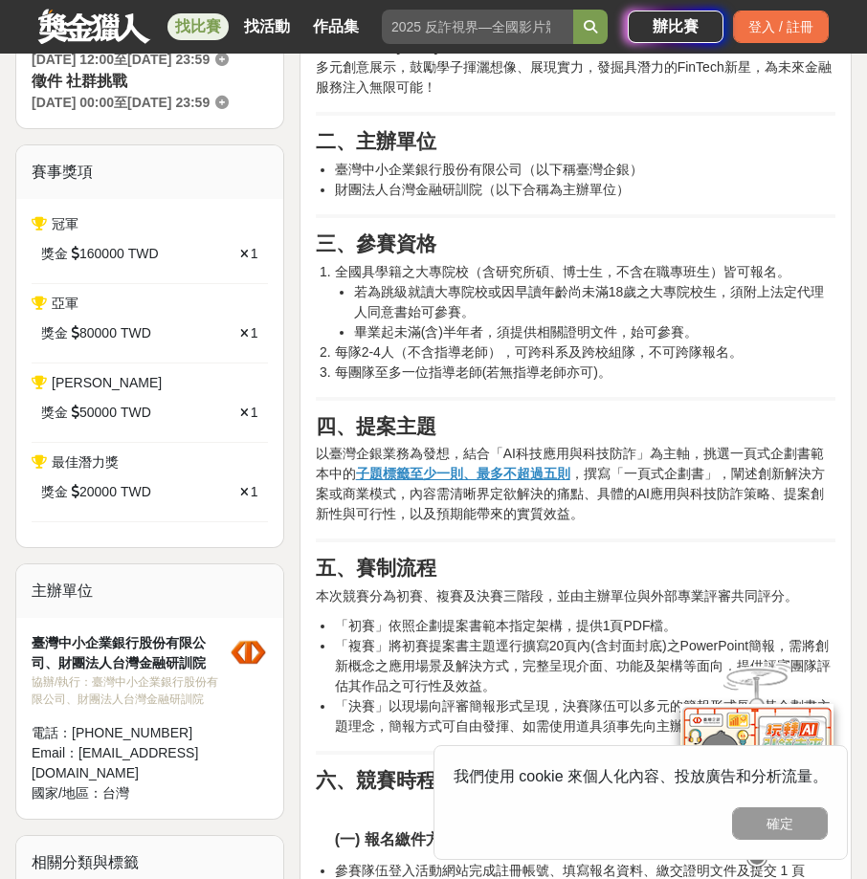
drag, startPoint x: 514, startPoint y: 408, endPoint x: 619, endPoint y: 513, distance: 148.8
click at [619, 513] on p "以臺灣企銀業務為發想，結合「AI科技應用與科技防詐」為主軸，挑選一頁式企劃書範本中的 子題標籤至少一則、最多不超過五則 ，撰寫「一頁式企劃書」，闡述創新解決方…" at bounding box center [575, 484] width 519 height 80
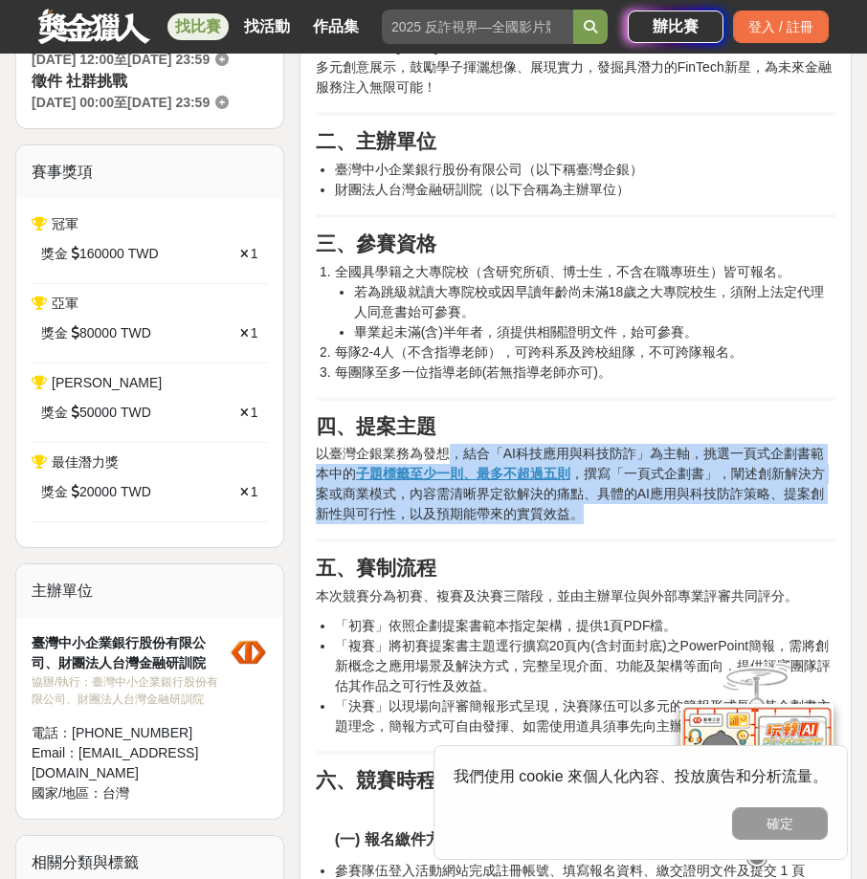
drag, startPoint x: 448, startPoint y: 456, endPoint x: 701, endPoint y: 526, distance: 262.9
click at [701, 524] on p "以臺灣企銀業務為發想，結合「AI科技應用與科技防詐」為主軸，挑選一頁式企劃書範本中的 子題標籤至少一則、最多不超過五則 ，撰寫「一頁式企劃書」，闡述創新解決方…" at bounding box center [575, 484] width 519 height 80
drag, startPoint x: 701, startPoint y: 526, endPoint x: 665, endPoint y: 528, distance: 36.4
click at [665, 524] on p "以臺灣企銀業務為發想，結合「AI科技應用與科技防詐」為主軸，挑選一頁式企劃書範本中的 子題標籤至少一則、最多不超過五則 ，撰寫「一頁式企劃書」，闡述創新解決方…" at bounding box center [575, 484] width 519 height 80
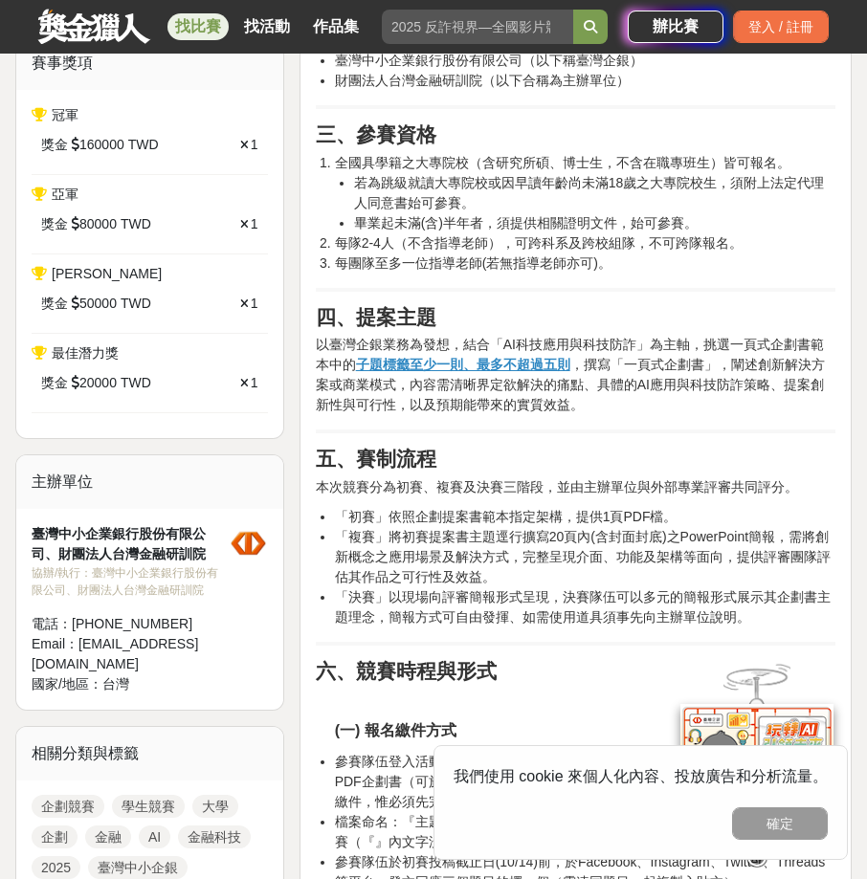
scroll to position [910, 0]
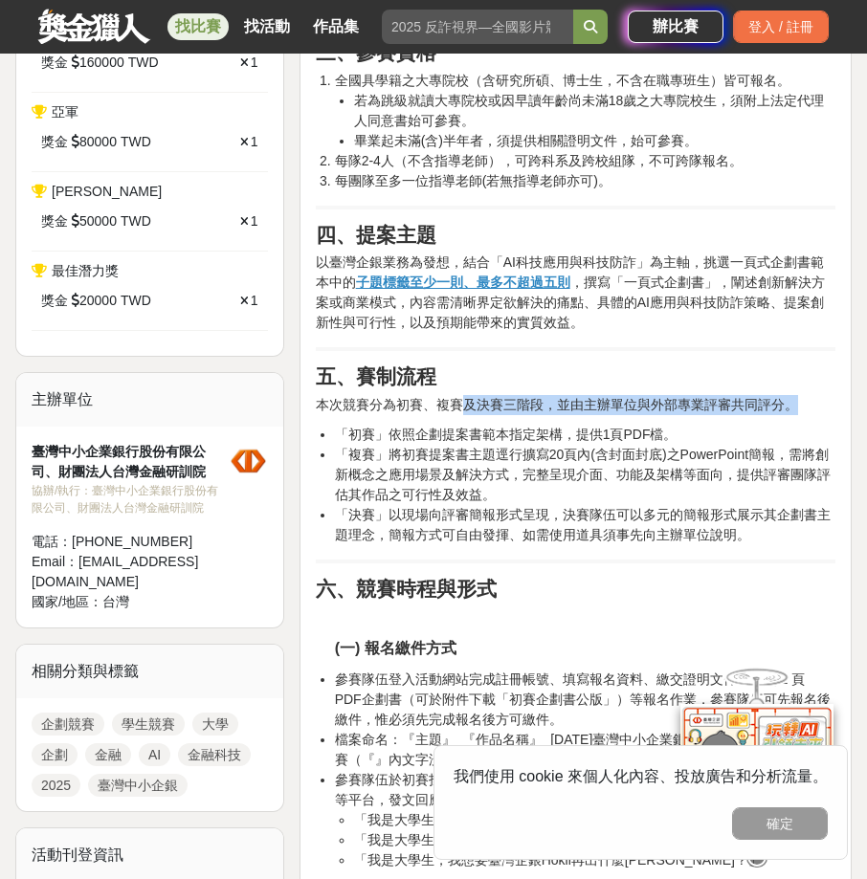
drag, startPoint x: 480, startPoint y: 424, endPoint x: 672, endPoint y: 559, distance: 234.1
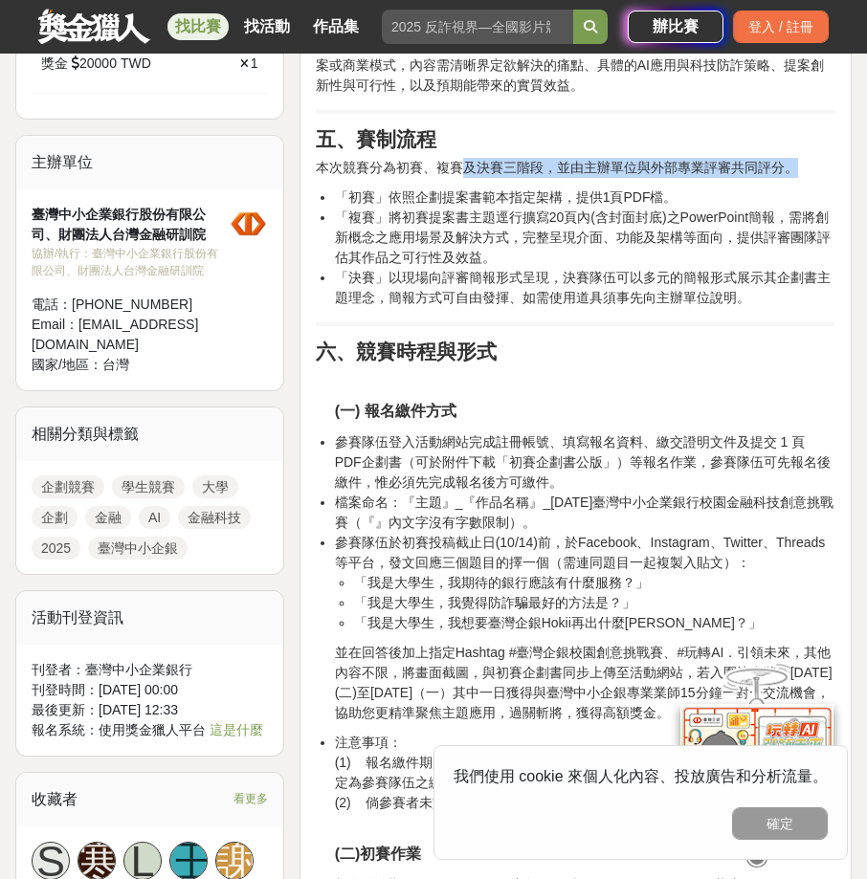
scroll to position [1292, 0]
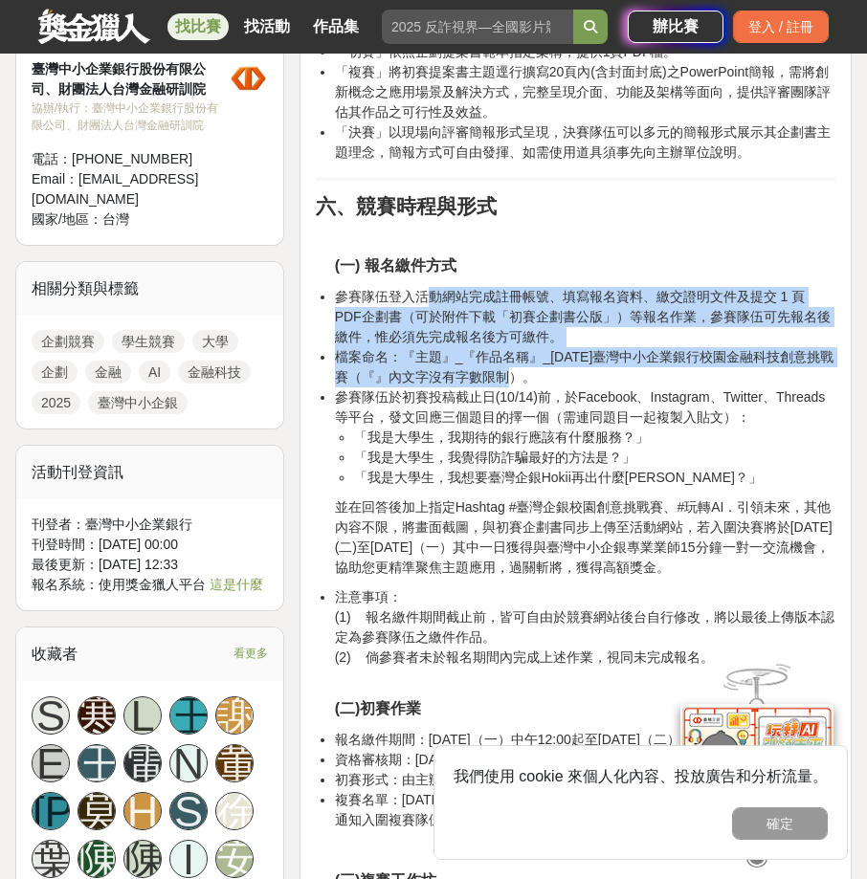
drag, startPoint x: 429, startPoint y: 312, endPoint x: 508, endPoint y: 378, distance: 103.3
click at [508, 378] on ul "參賽隊伍登入活動網站完成註冊帳號、填寫報名資料、繳交證明文件及提交 1 頁 PDF企劃書（可於附件下載「初賽企劃書公版」）等報名作業，參賽隊伍可先報名後繳件，…" at bounding box center [575, 387] width 519 height 201
drag, startPoint x: 508, startPoint y: 378, endPoint x: 484, endPoint y: 343, distance: 41.9
click at [484, 343] on li "參賽隊伍登入活動網站完成註冊帳號、填寫報名資料、繳交證明文件及提交 1 頁 PDF企劃書（可於附件下載「初賽企劃書公版」）等報名作業，參賽隊伍可先報名後繳件，…" at bounding box center [585, 317] width 500 height 60
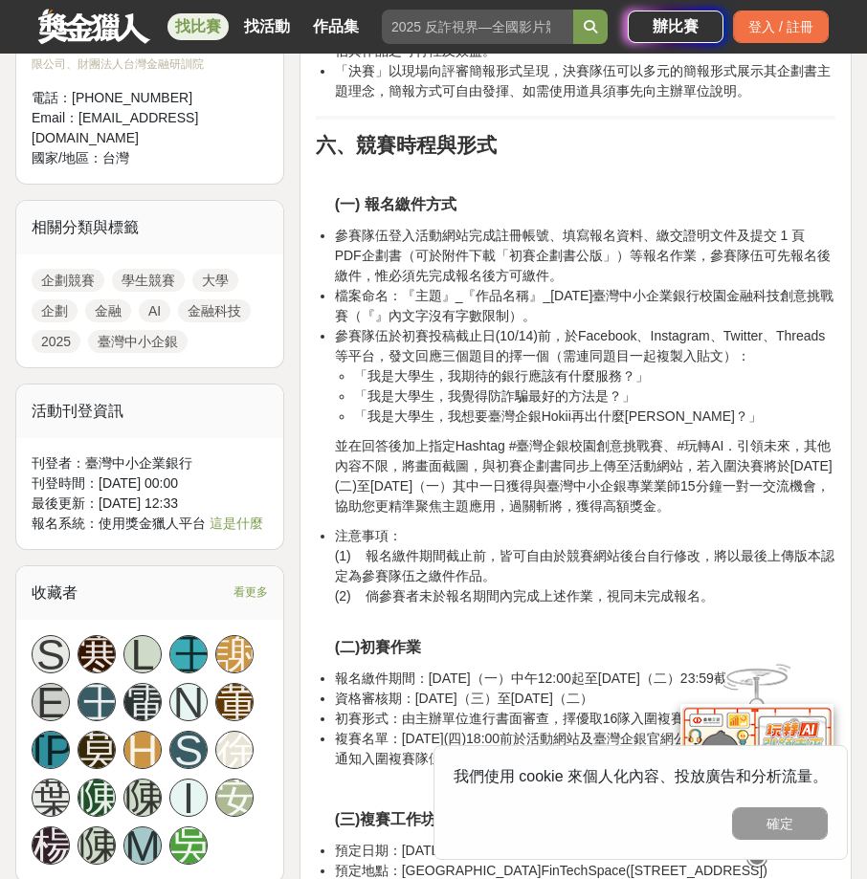
scroll to position [1388, 0]
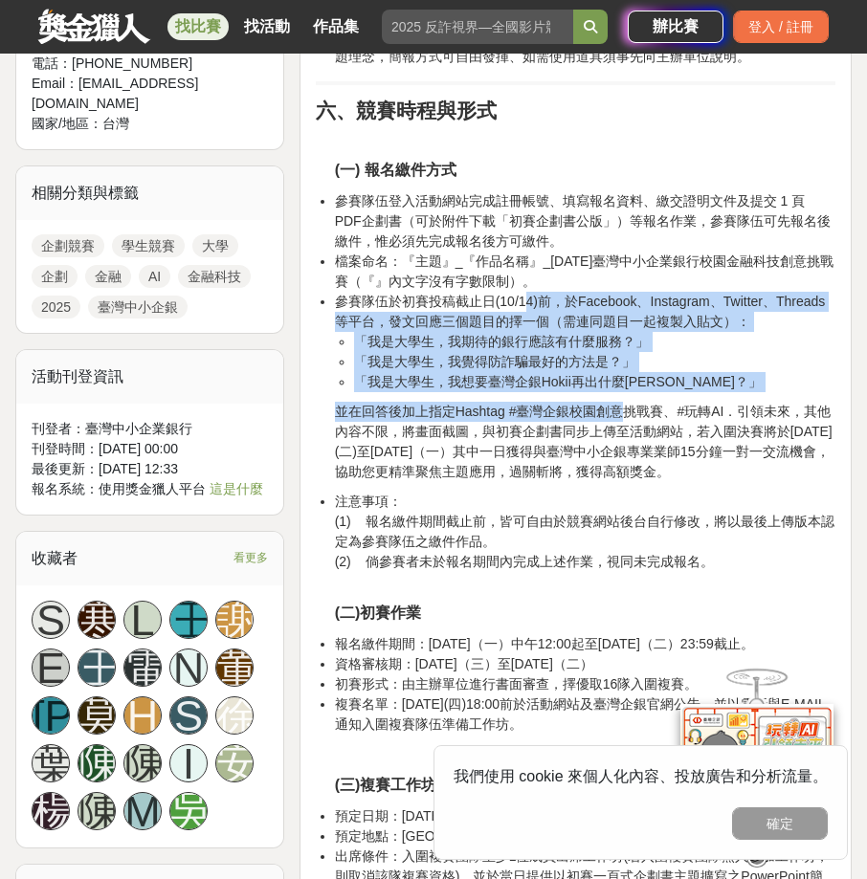
drag, startPoint x: 528, startPoint y: 314, endPoint x: 622, endPoint y: 429, distance: 148.2
drag, startPoint x: 622, startPoint y: 429, endPoint x: 484, endPoint y: 413, distance: 138.6
click at [484, 413] on p "並在回答後加上指定Hashtag #臺灣企銀校園創意挑戰賽、#玩轉AI．引領未來，其他內容不限，將畫面截圖，與初賽企劃書同步上傳至活動網站，若入圍決賽將於[D…" at bounding box center [585, 442] width 500 height 80
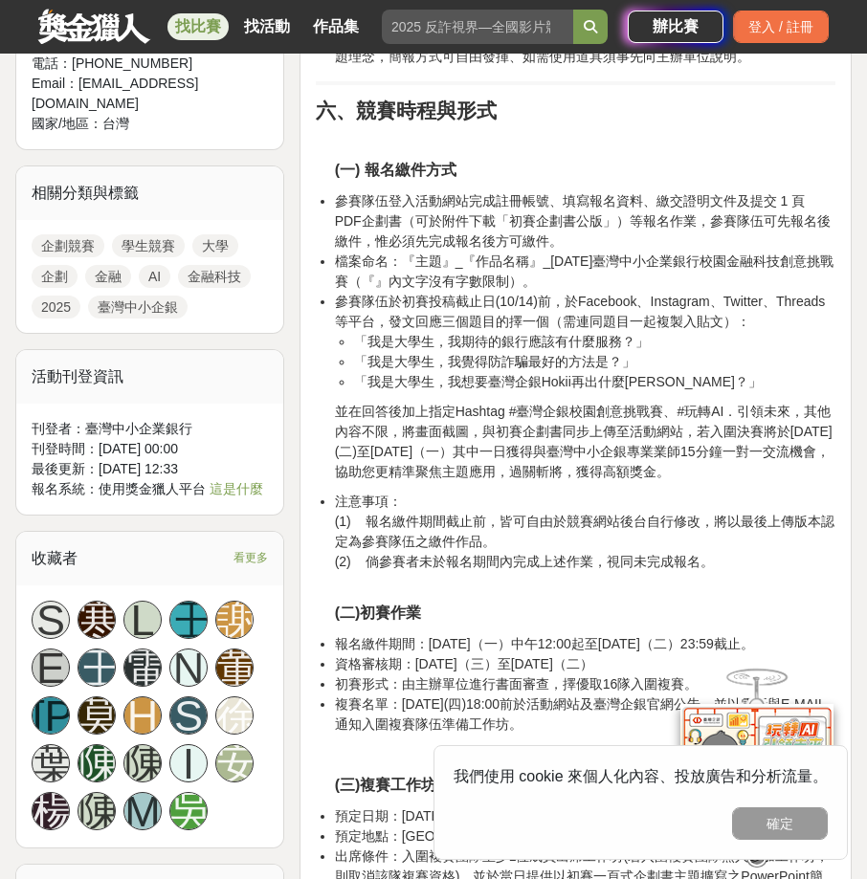
scroll to position [1484, 0]
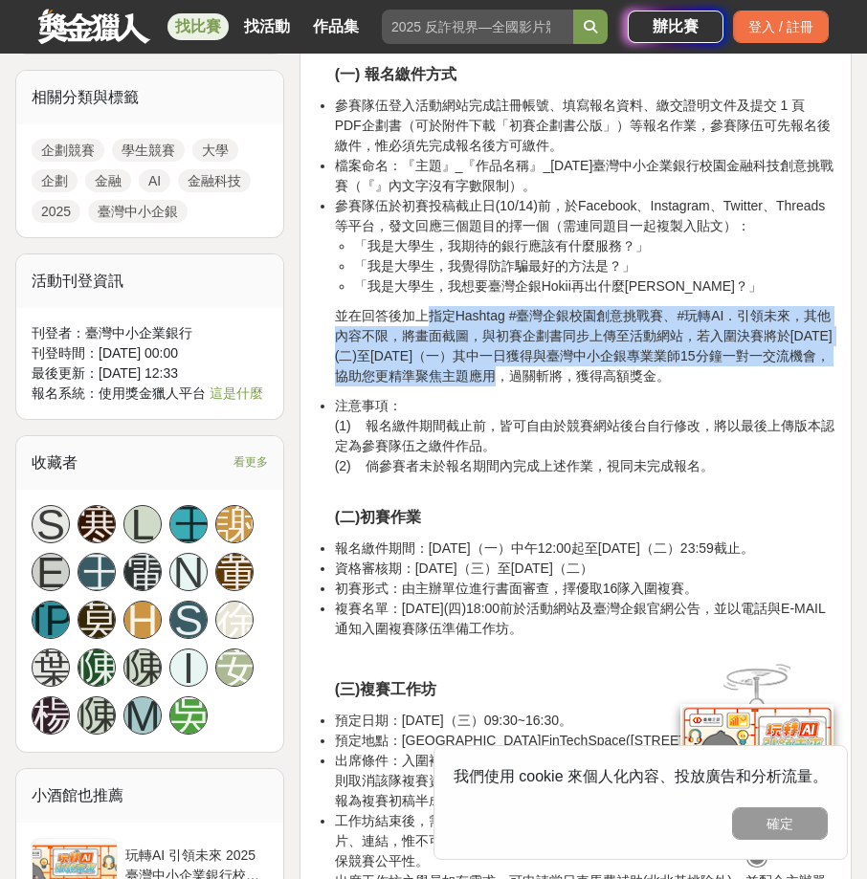
drag, startPoint x: 425, startPoint y: 314, endPoint x: 514, endPoint y: 386, distance: 114.9
click at [514, 386] on p "並在回答後加上指定Hashtag #臺灣企銀校園創意挑戰賽、#玩轉AI．引領未來，其他內容不限，將畫面截圖，與初賽企劃書同步上傳至活動網站，若入圍決賽將於[D…" at bounding box center [585, 346] width 500 height 80
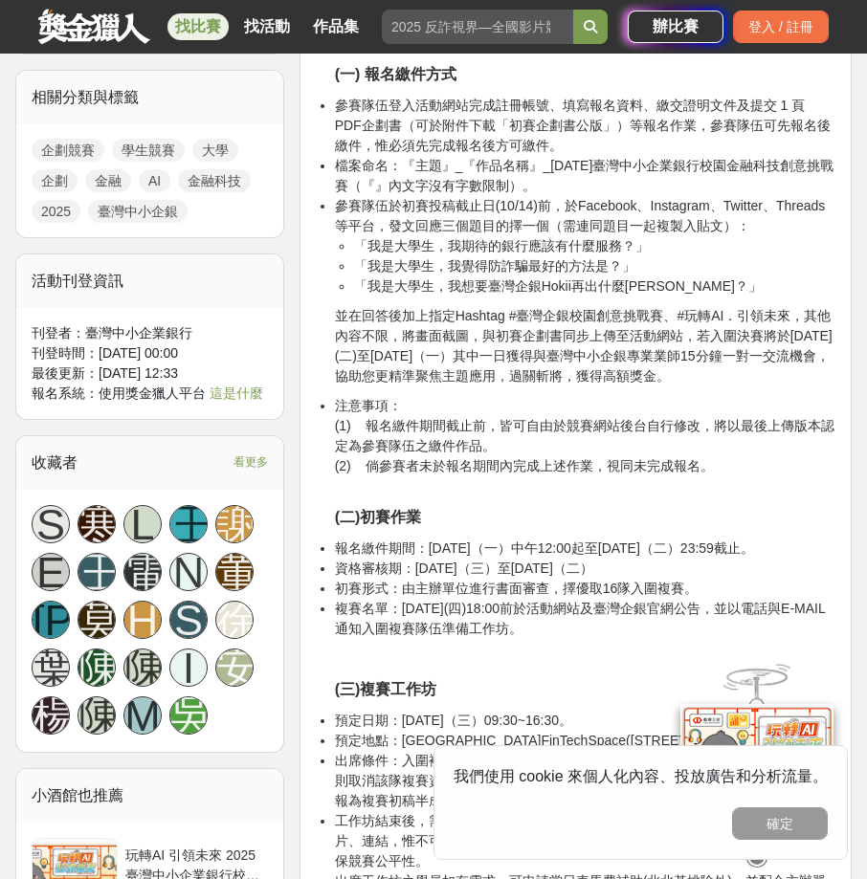
drag, startPoint x: 514, startPoint y: 386, endPoint x: 464, endPoint y: 399, distance: 51.3
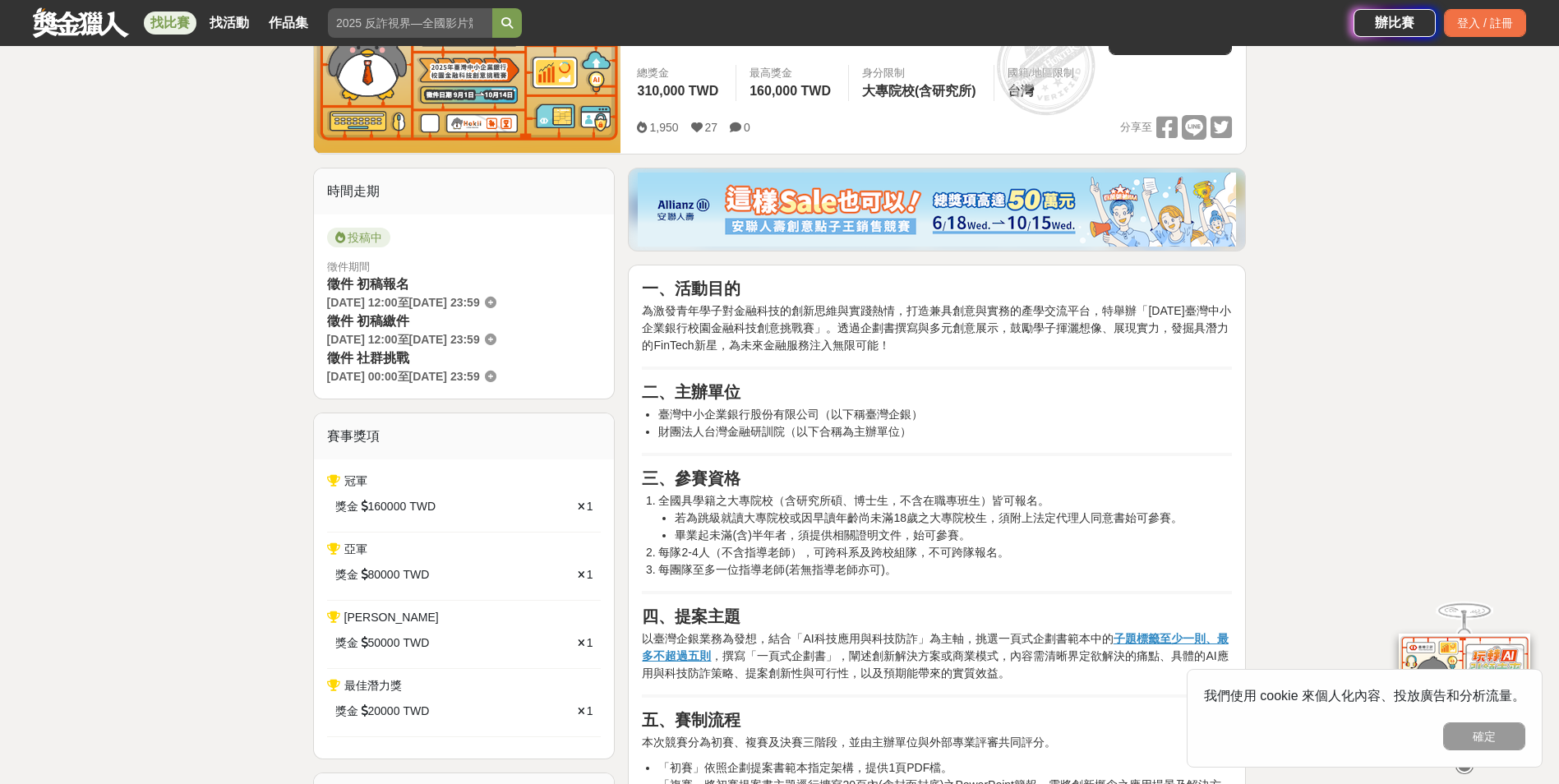
scroll to position [42, 0]
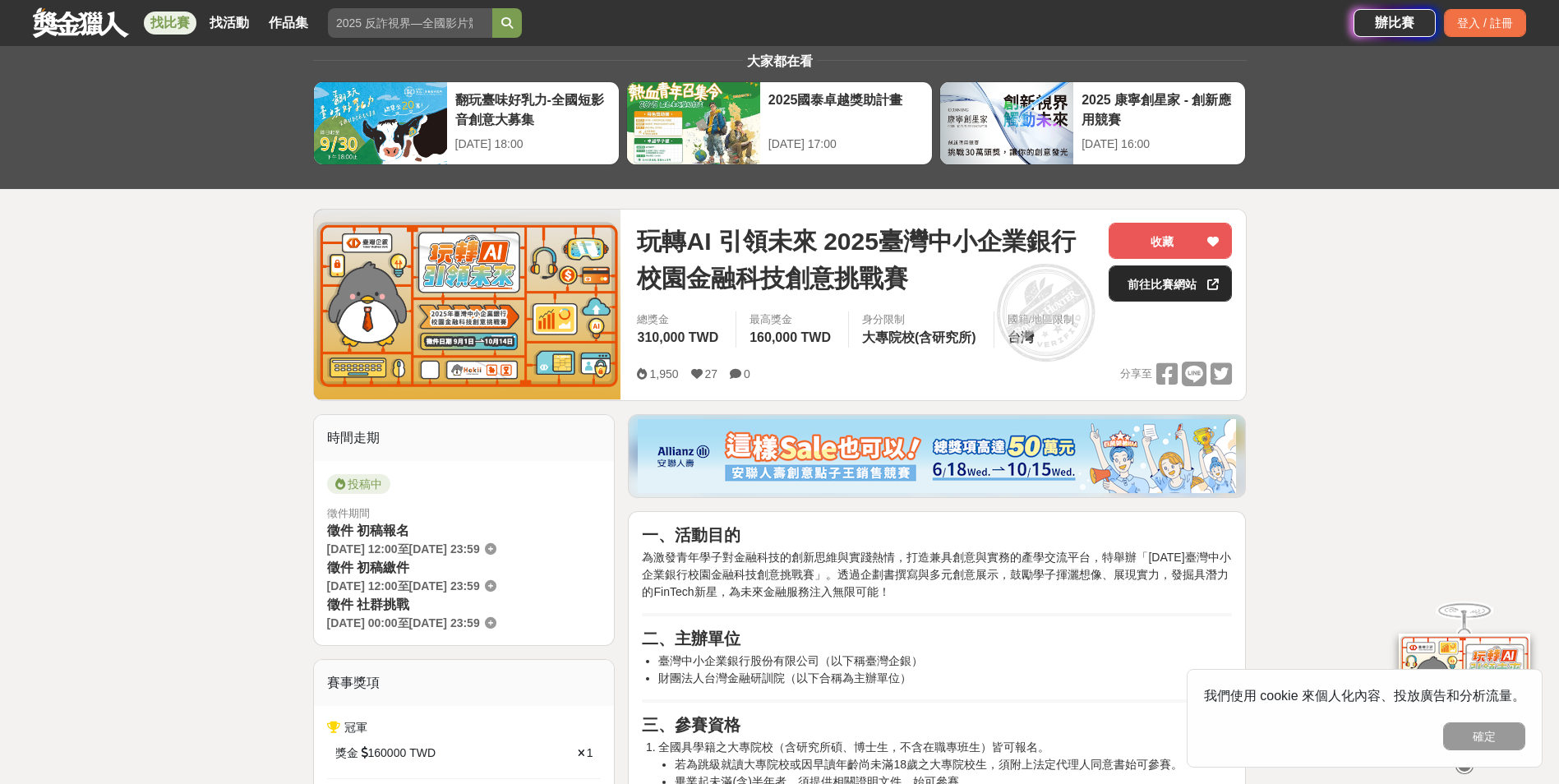
click at [744, 277] on link "前往比賽網站" at bounding box center [1169, 283] width 123 height 36
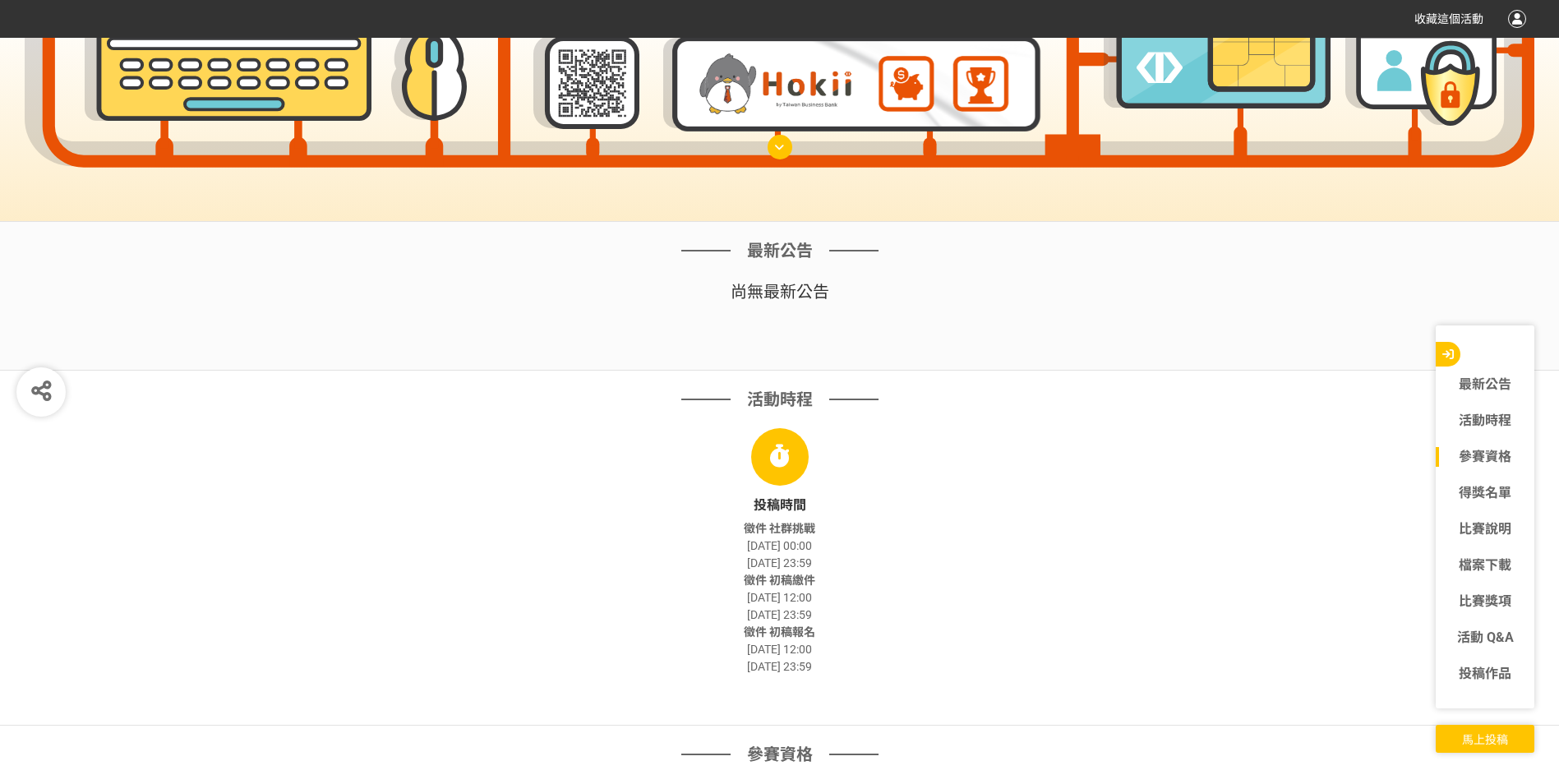
scroll to position [739, 0]
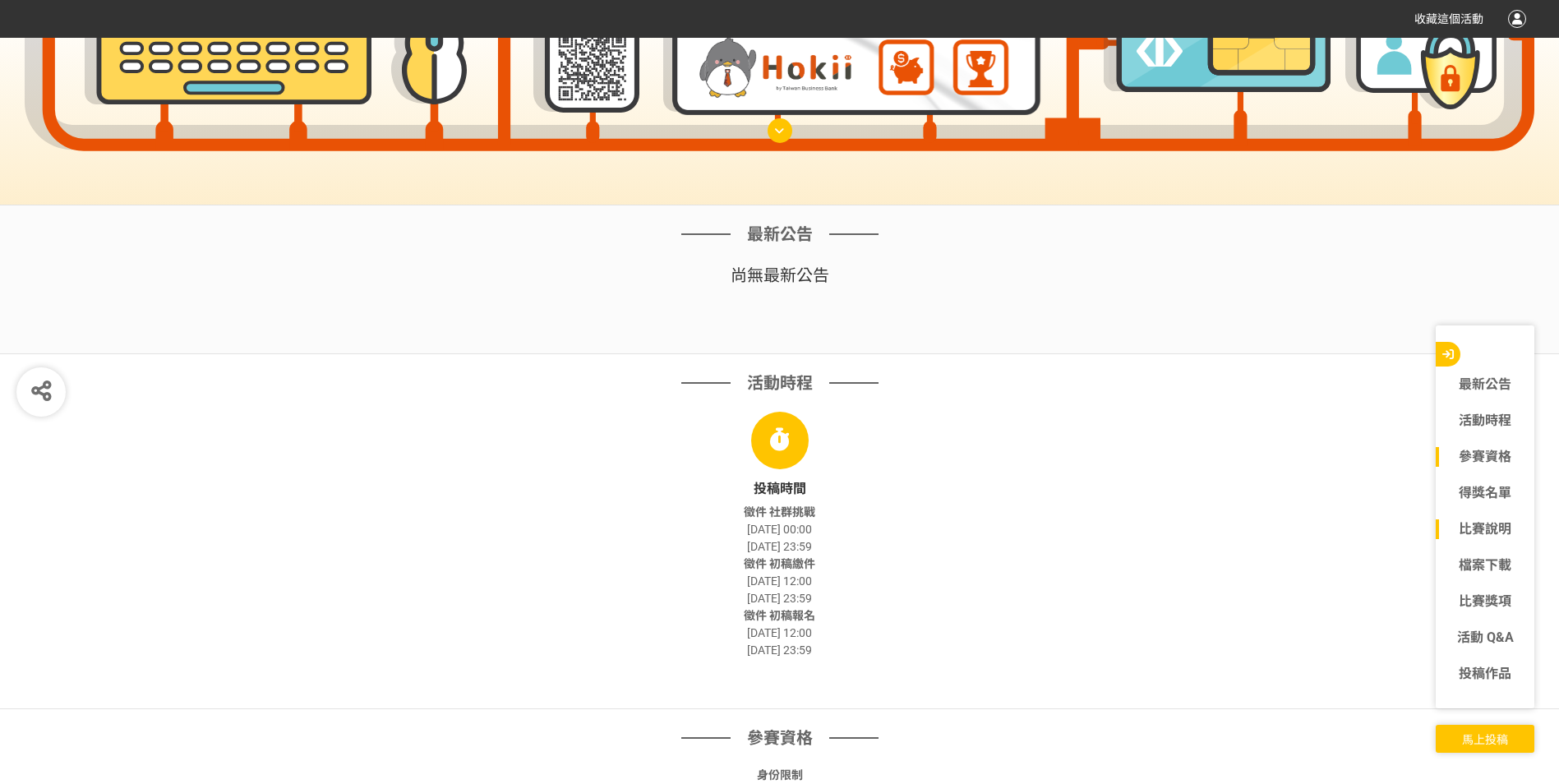
click at [1474, 527] on link "比賽說明" at bounding box center [1484, 529] width 99 height 20
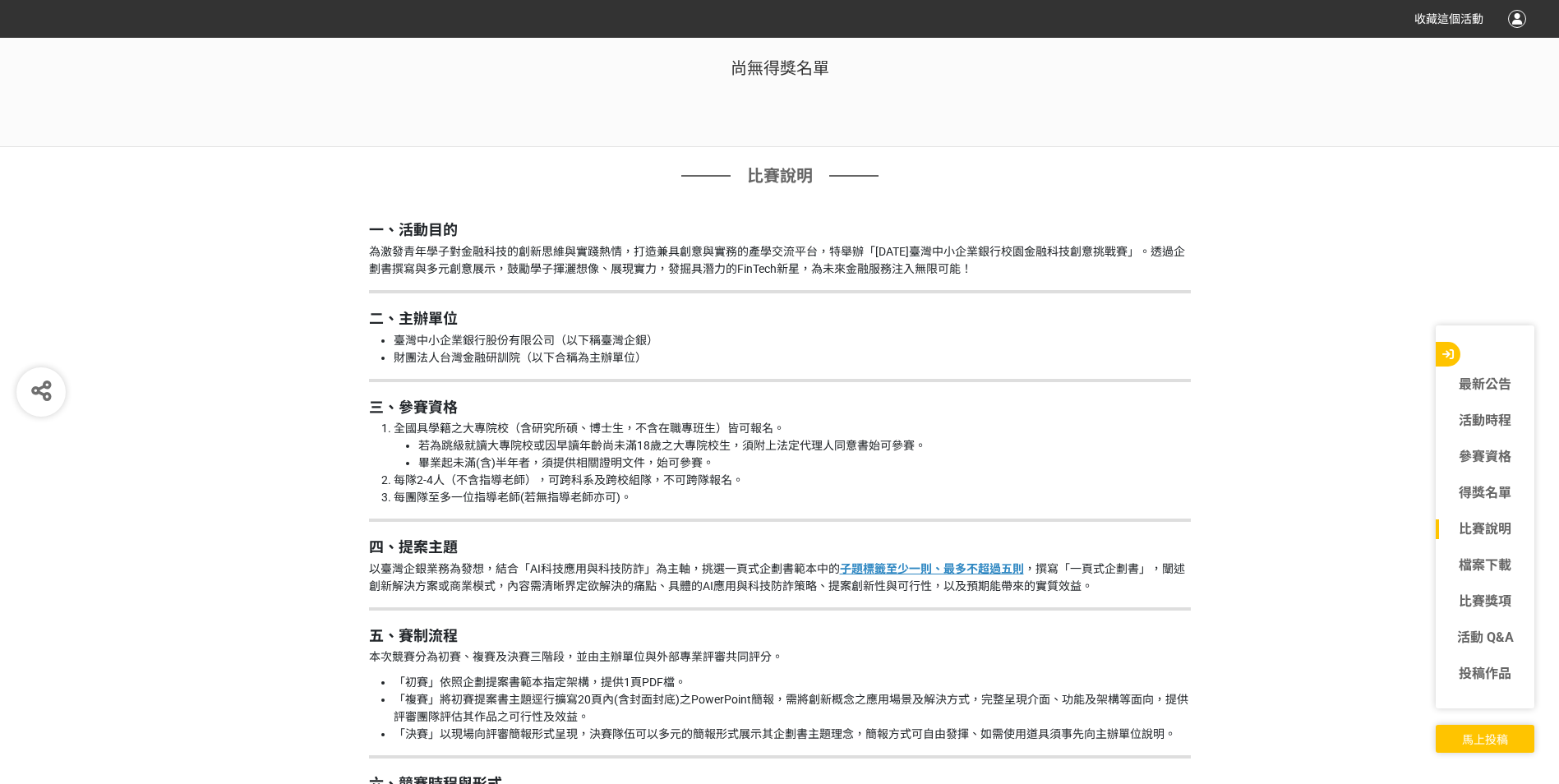
scroll to position [1711, 0]
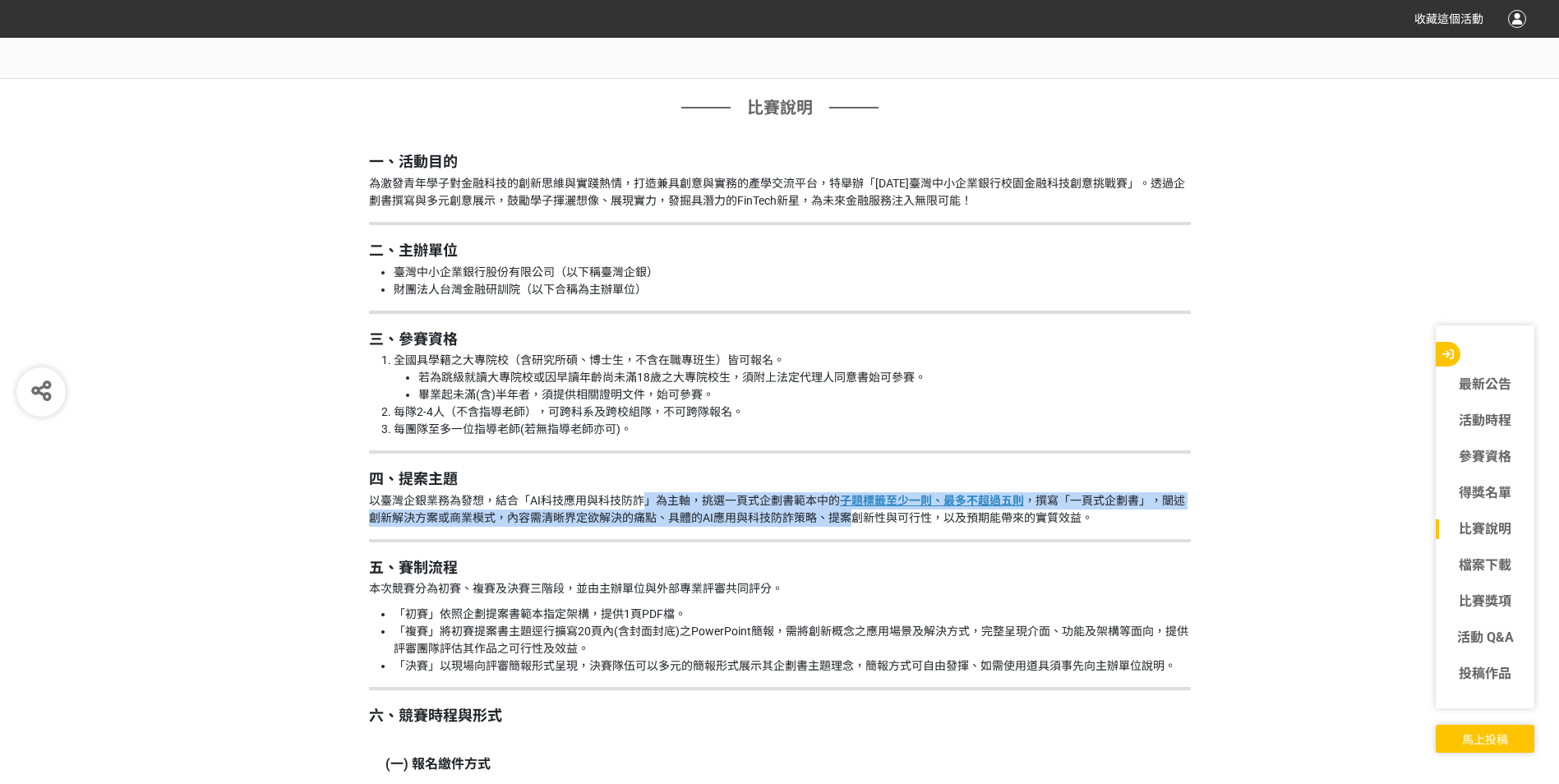
drag, startPoint x: 643, startPoint y: 498, endPoint x: 843, endPoint y: 510, distance: 200.4
click at [843, 510] on p "以臺灣企銀業務為發想，結合「AI科技應用與科技防詐」為主軸，挑選一頁式企劃書範本中的 子題標籤至少一則、最多不超過五則 ，撰寫「一頁式企劃書」，闡述創新解決方…" at bounding box center [780, 509] width 822 height 34
drag, startPoint x: 843, startPoint y: 510, endPoint x: 730, endPoint y: 520, distance: 113.4
click at [730, 520] on p "以臺灣企銀業務為發想，結合「AI科技應用與科技防詐」為主軸，挑選一頁式企劃書範本中的 子題標籤至少一則、最多不超過五則 ，撰寫「一頁式企劃書」，闡述創新解決方…" at bounding box center [780, 509] width 822 height 34
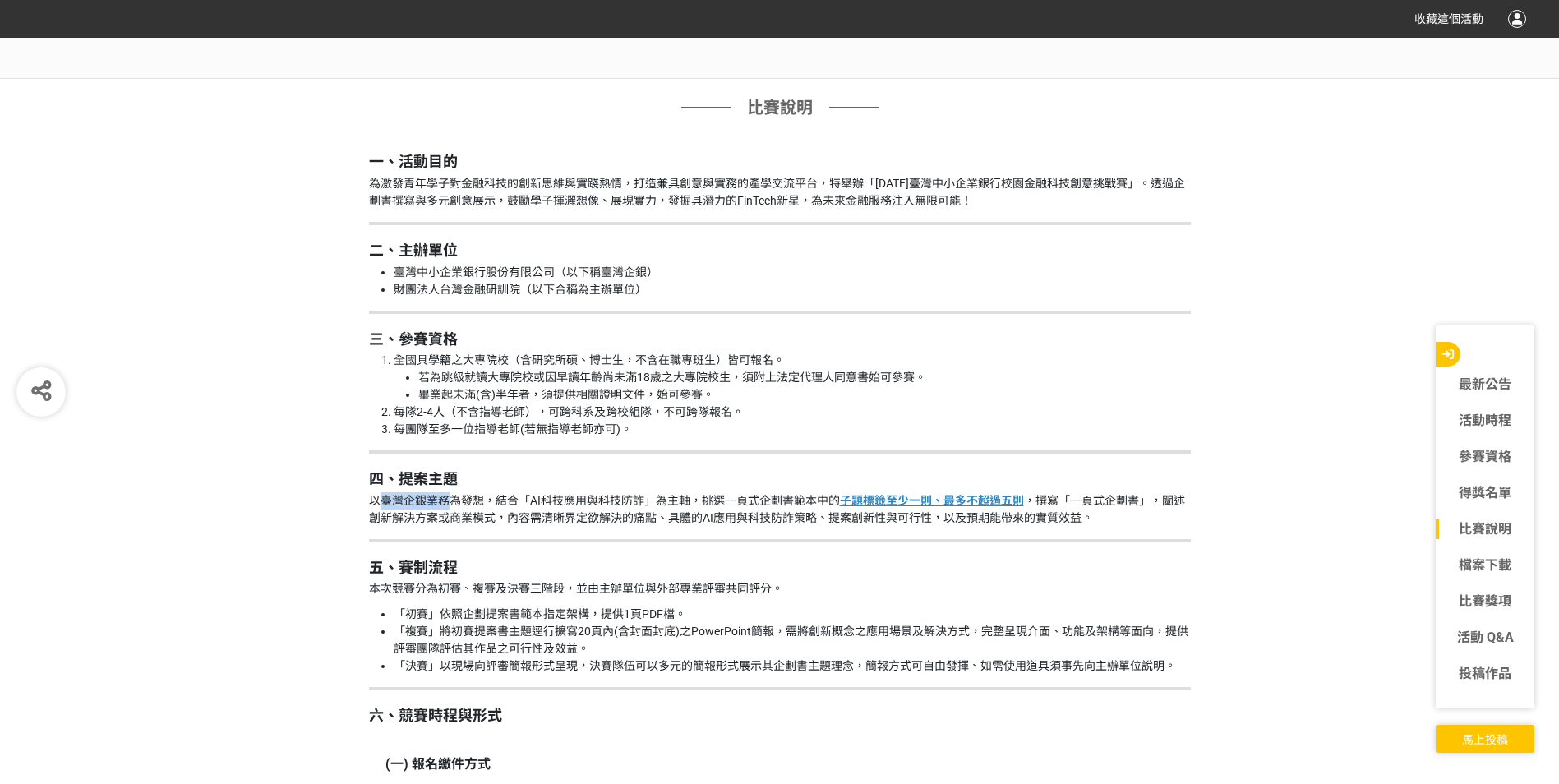
drag, startPoint x: 380, startPoint y: 495, endPoint x: 449, endPoint y: 497, distance: 69.0
click at [449, 497] on p "以臺灣企銀業務為發想，結合「AI科技應用與科技防詐」為主軸，挑選一頁式企劃書範本中的 子題標籤至少一則、最多不超過五則 ，撰寫「一頁式企劃書」，闡述創新解決方…" at bounding box center [780, 509] width 822 height 34
copy p "臺灣企銀業務"
